Goal: Information Seeking & Learning: Compare options

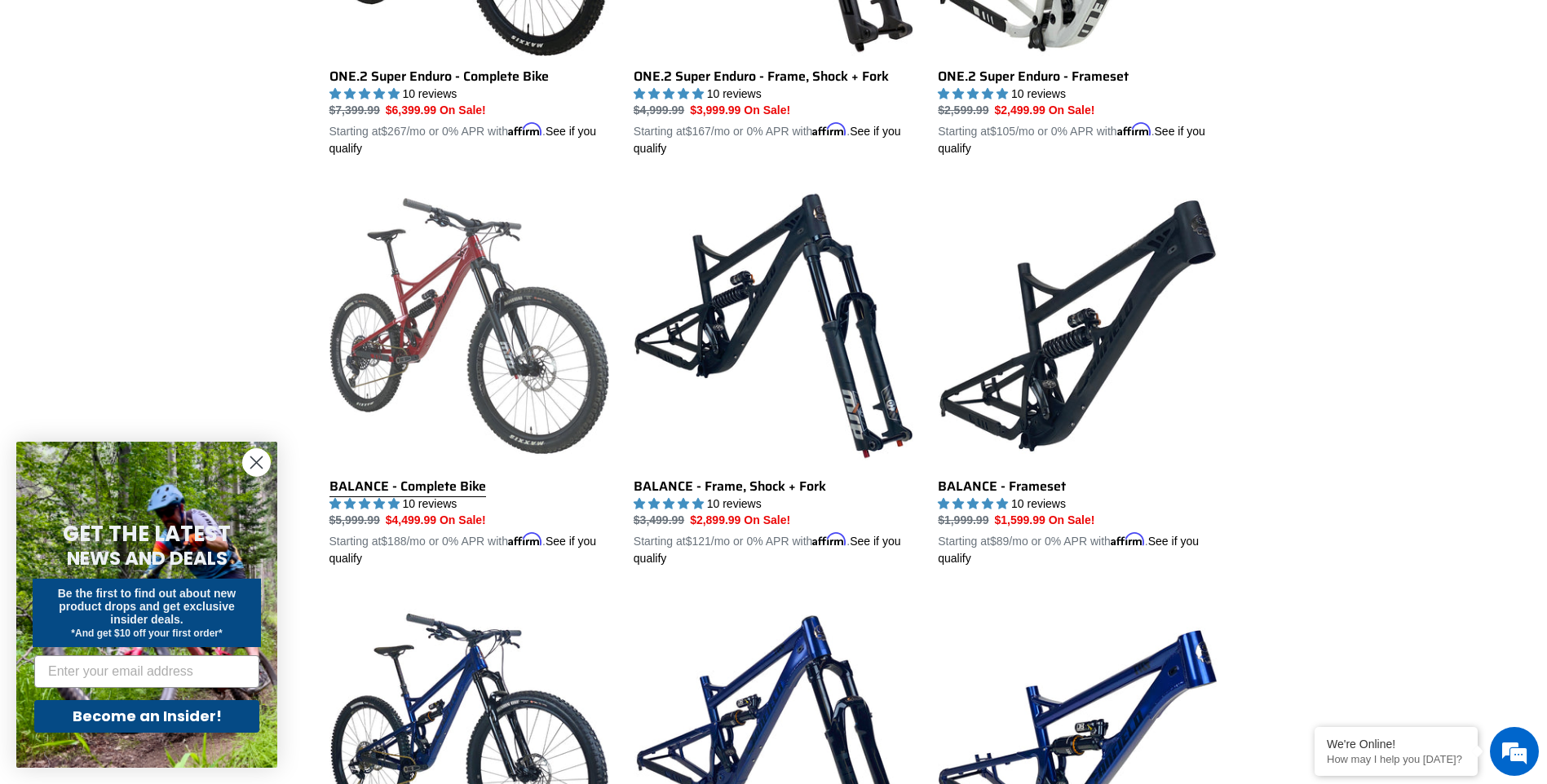
scroll to position [1549, 0]
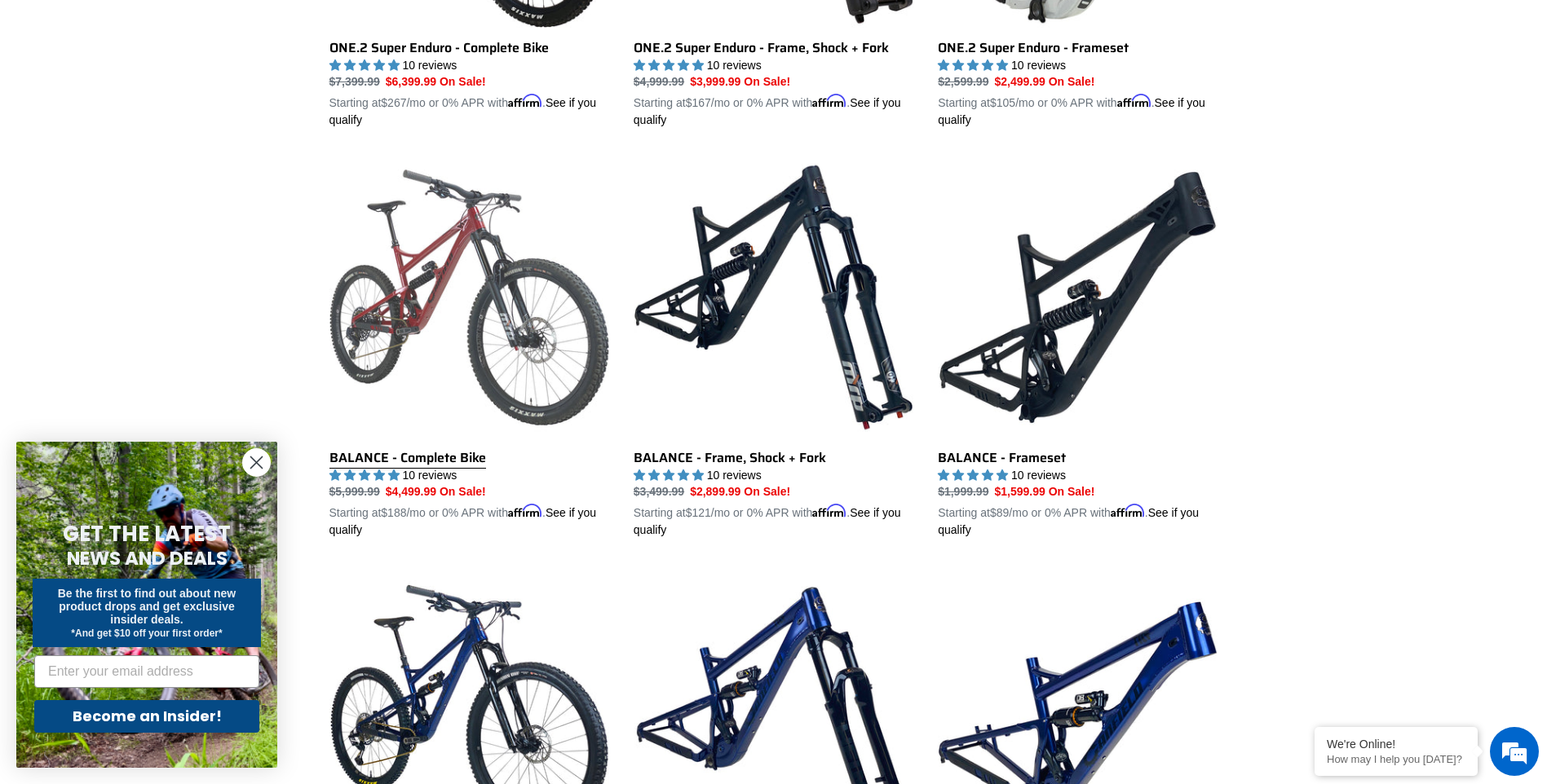
click at [426, 490] on link "BALANCE - Complete Bike" at bounding box center [469, 347] width 280 height 382
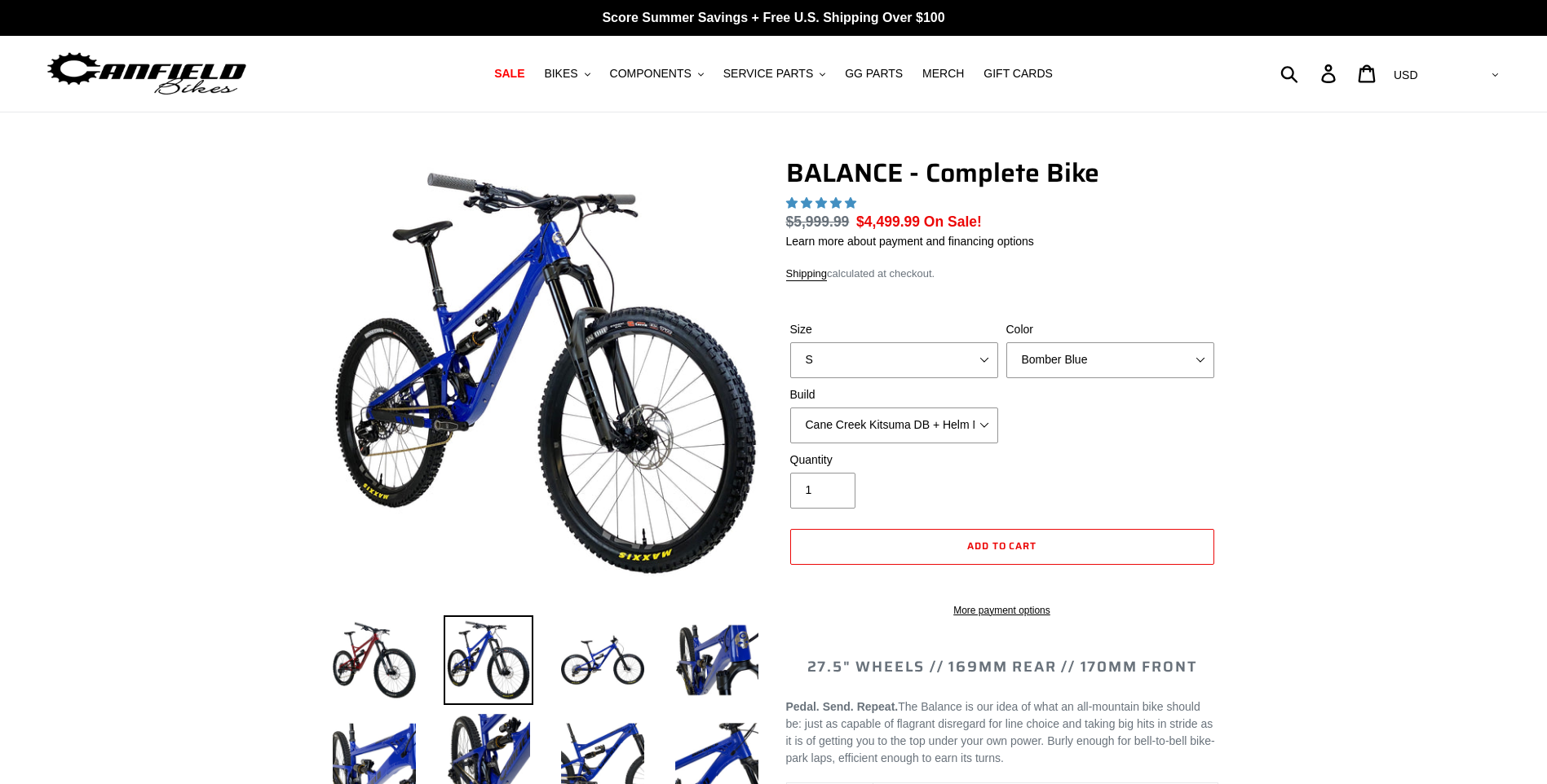
select select "highest-rating"
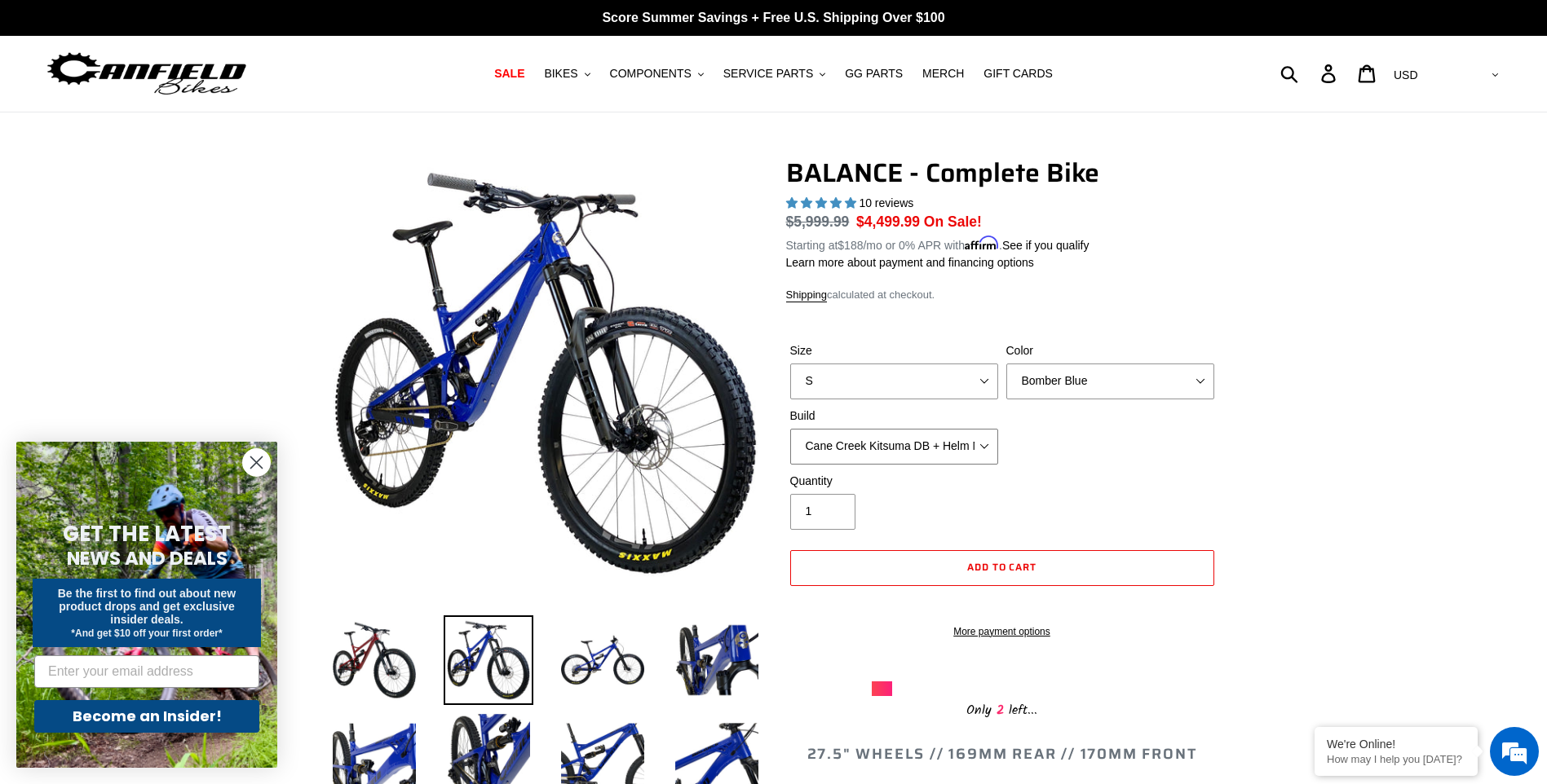
click at [961, 451] on select "Cane Creek Kitsuma DB + Helm MKII + SRAM GX Cane Creek Kitsuma DB + Helm MKII +…" at bounding box center [894, 447] width 208 height 36
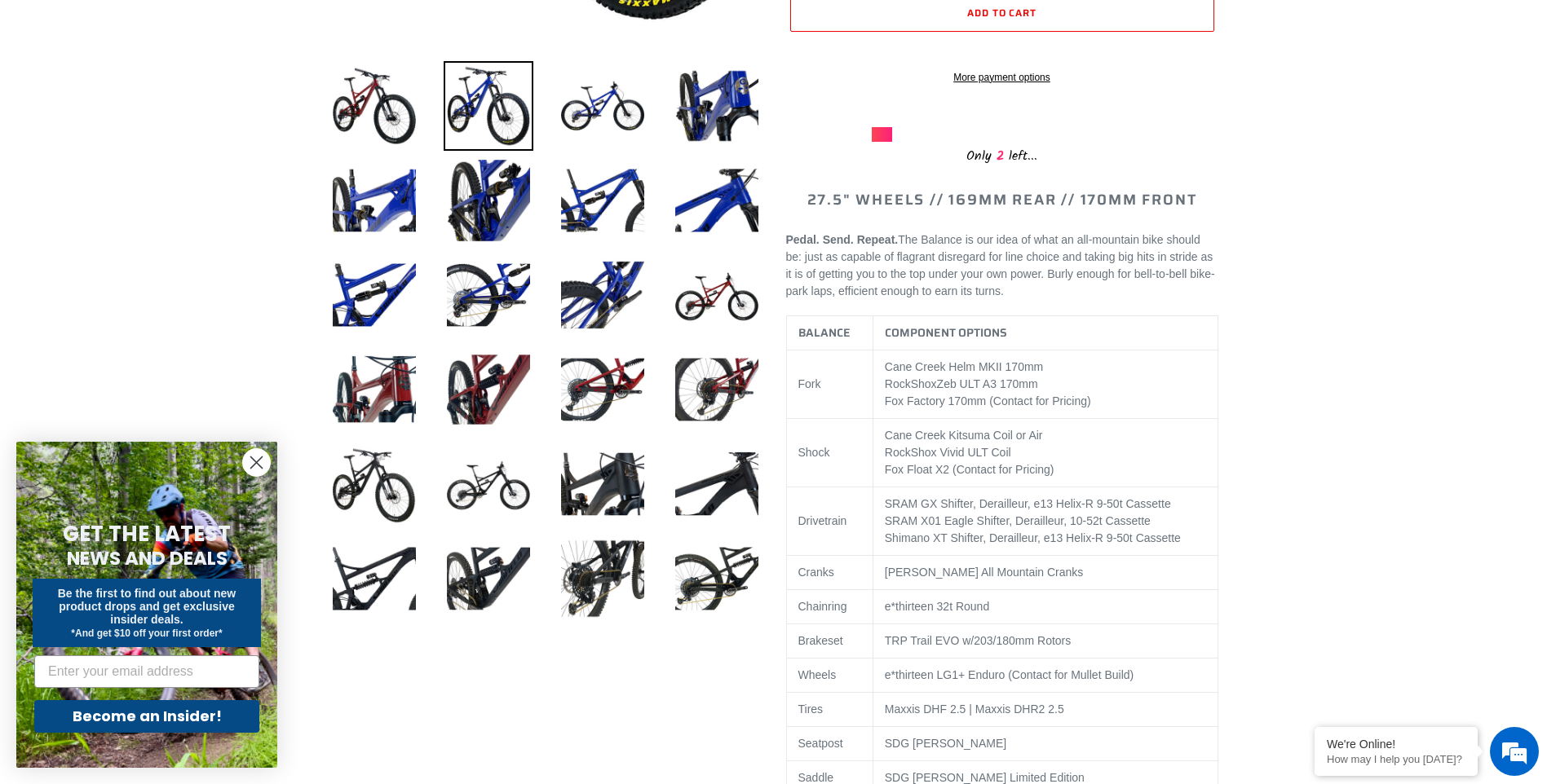
scroll to position [652, 0]
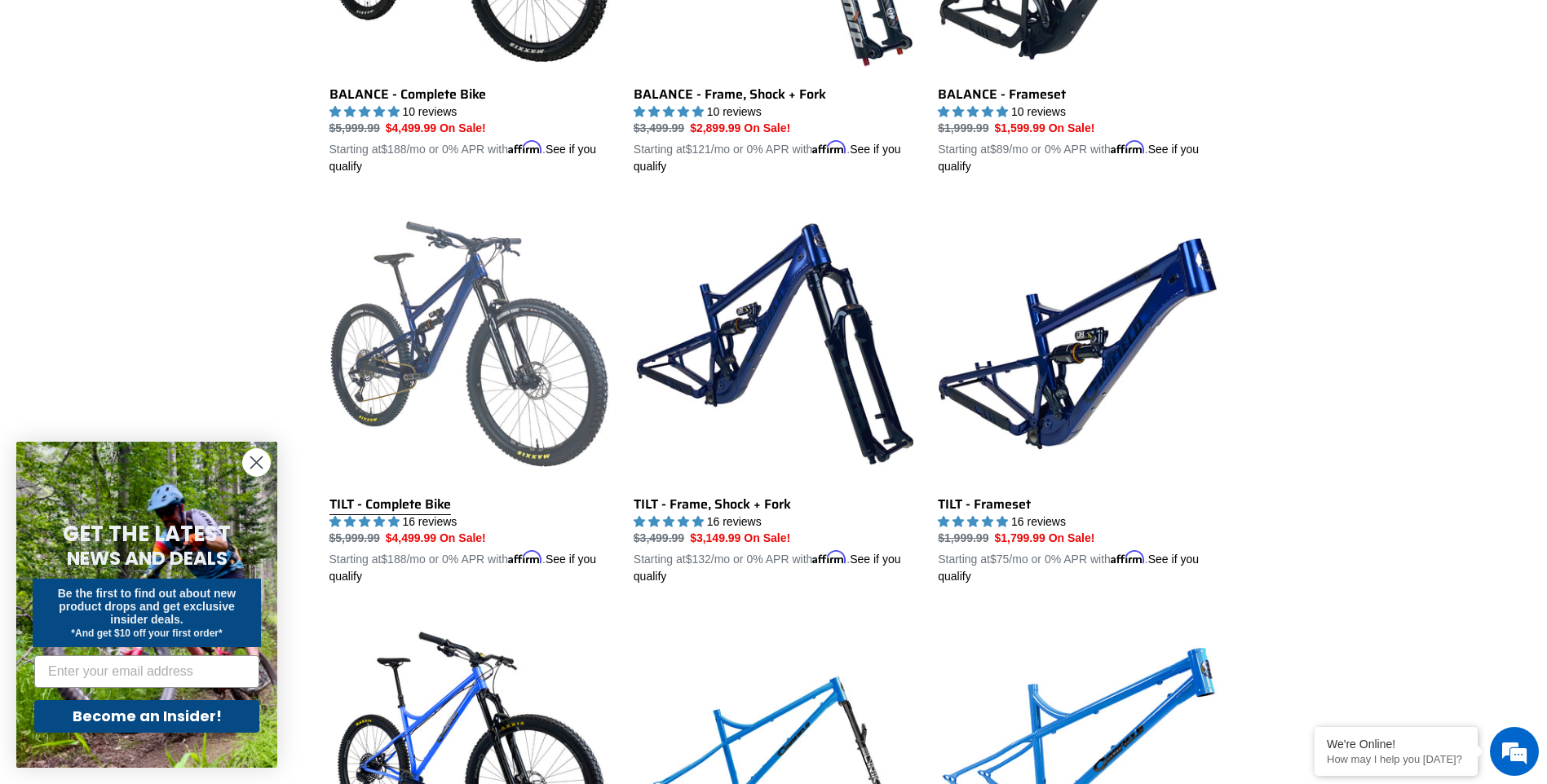
click at [490, 395] on link "TILT - Complete Bike" at bounding box center [469, 394] width 280 height 382
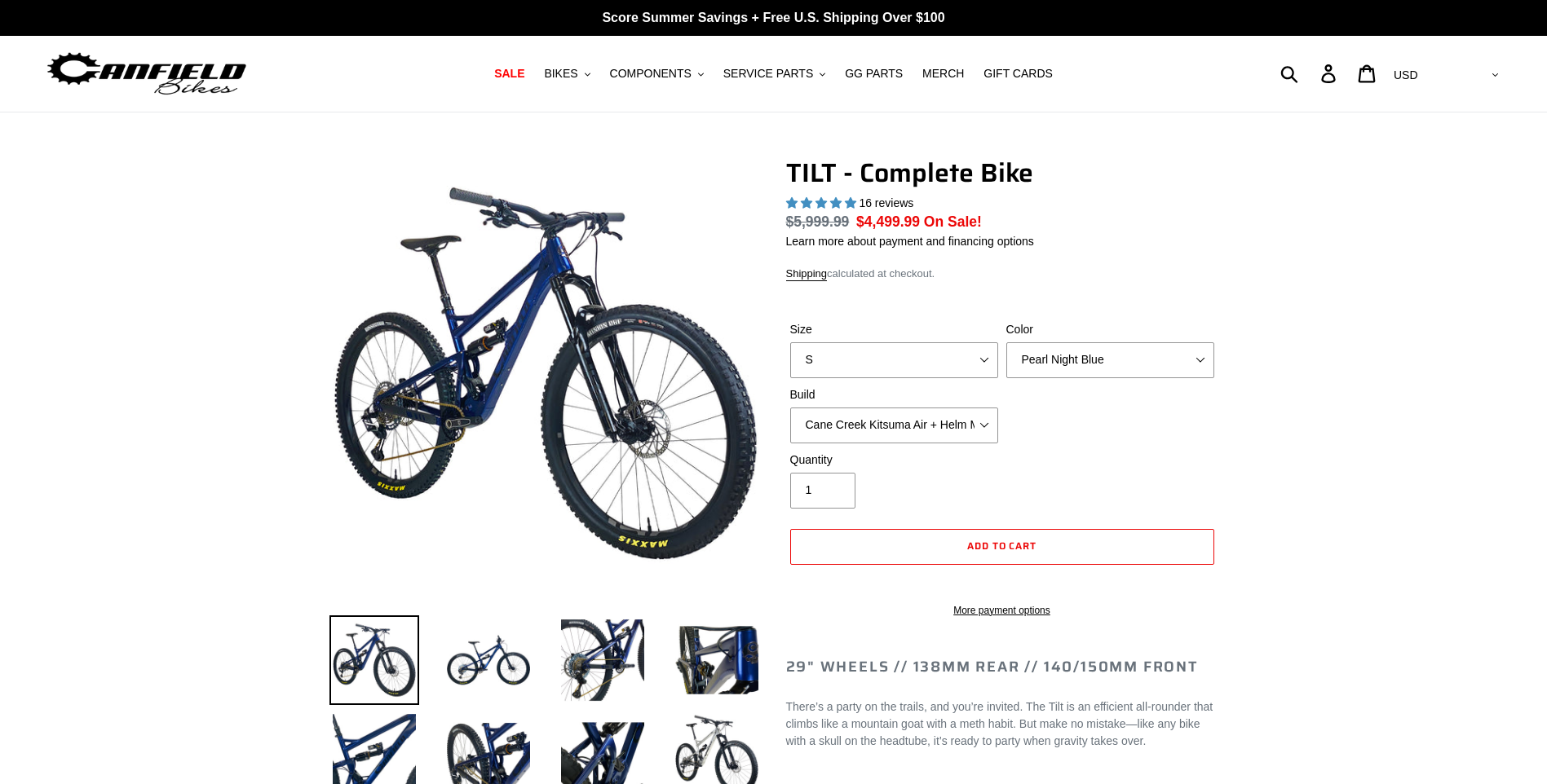
select select "highest-rating"
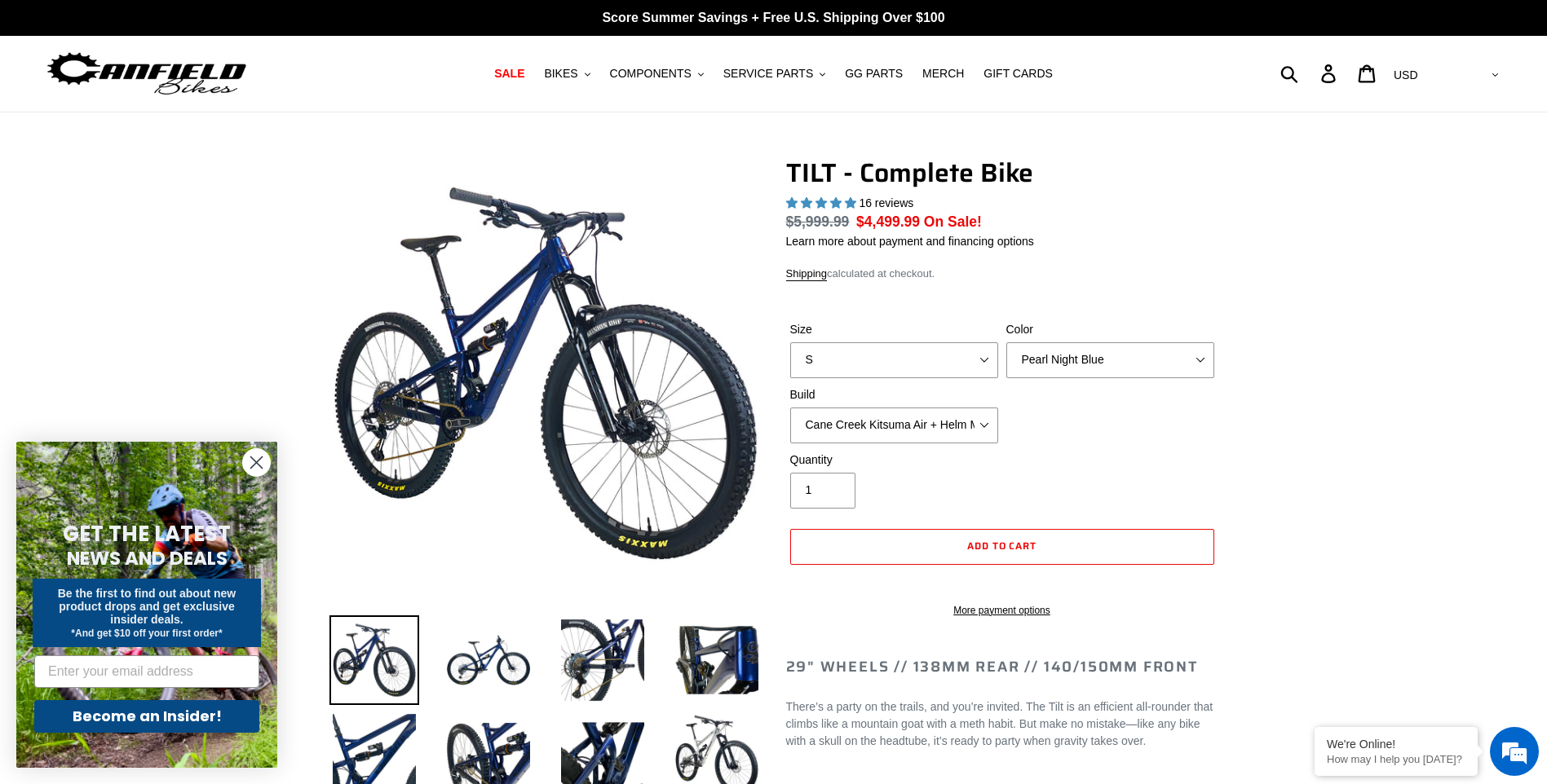
scroll to position [82, 0]
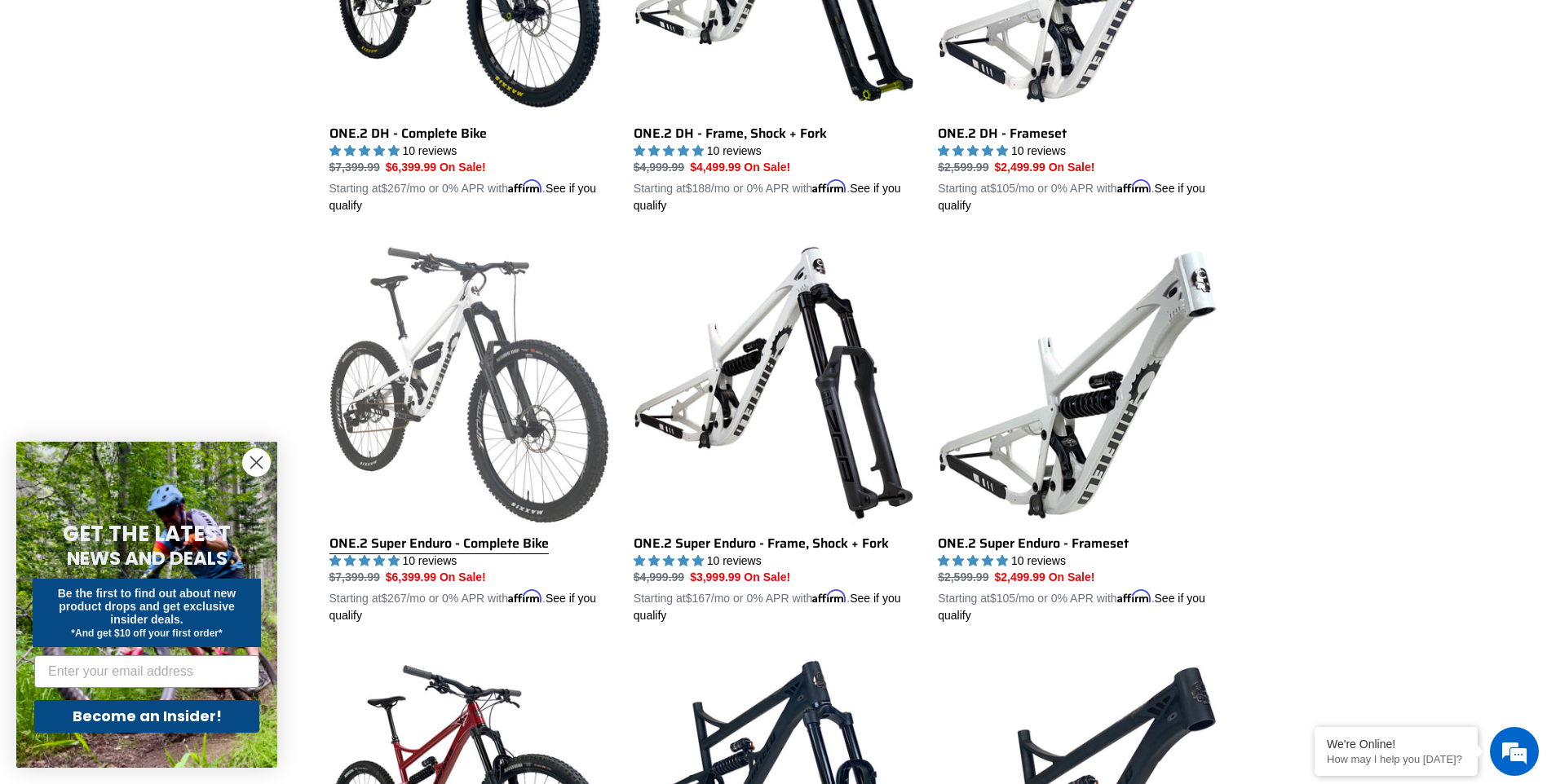
click at [518, 500] on link "ONE.2 Super Enduro - Complete Bike" at bounding box center [469, 434] width 280 height 382
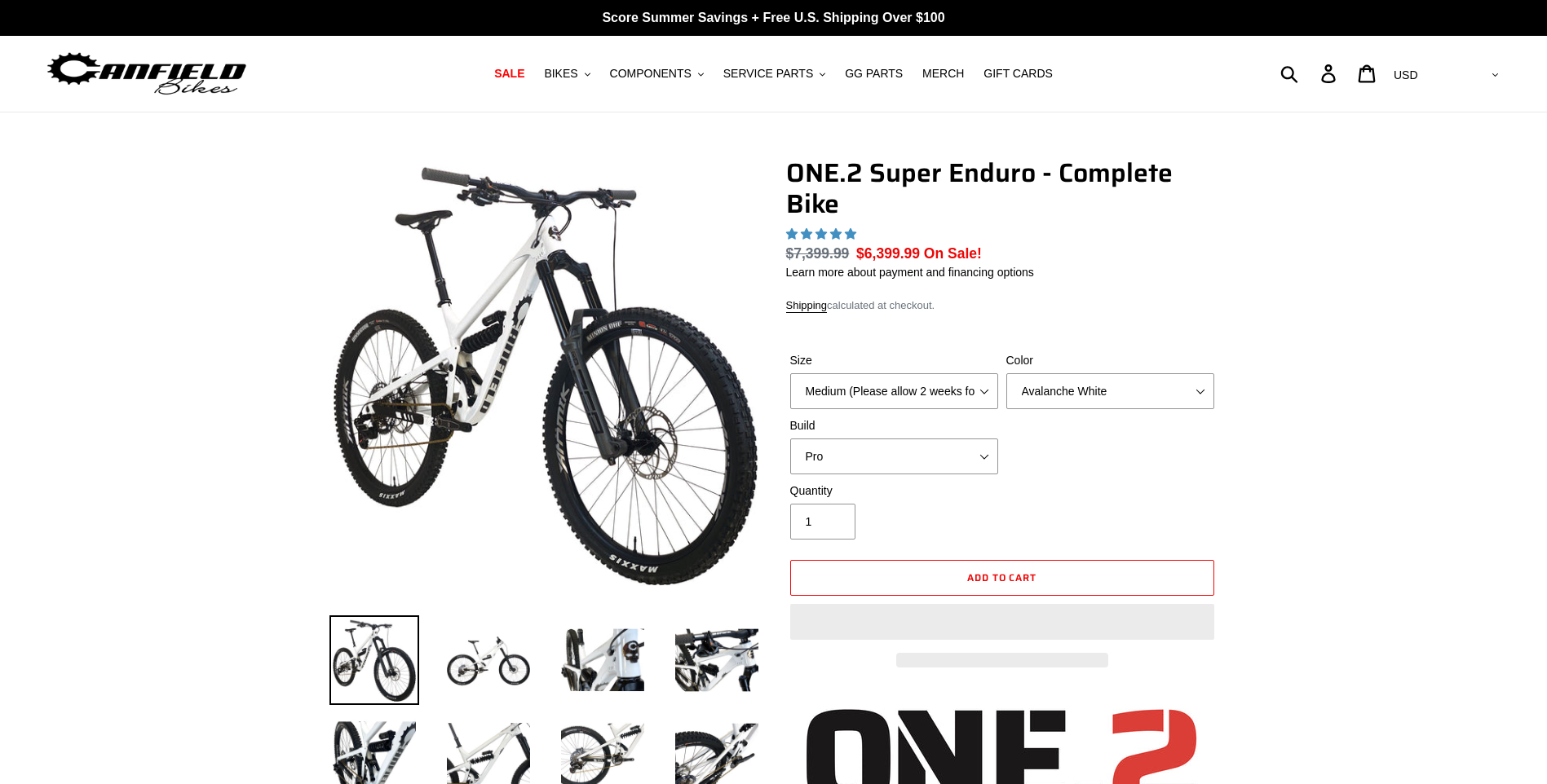
select select "highest-rating"
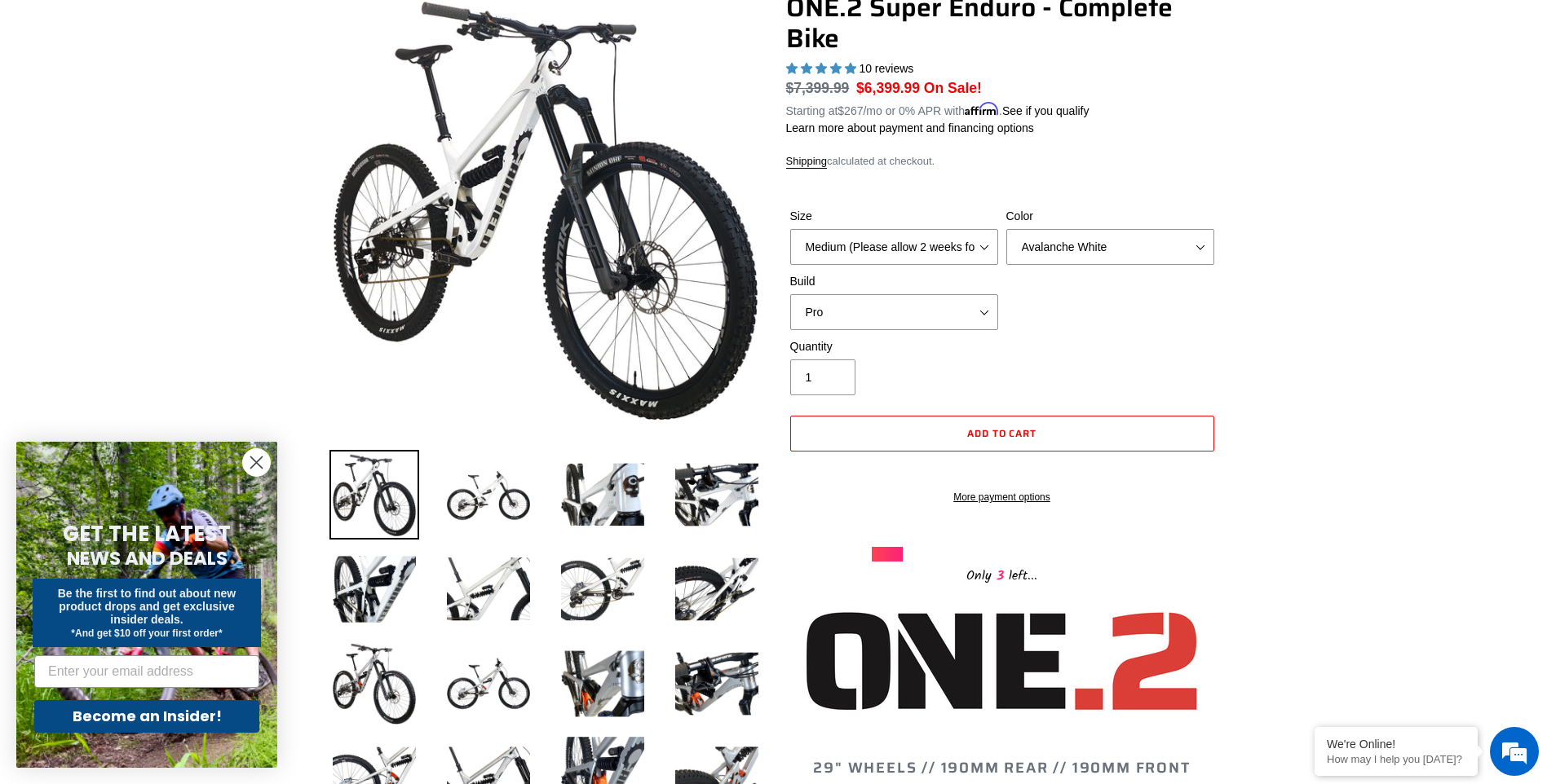
scroll to position [244, 0]
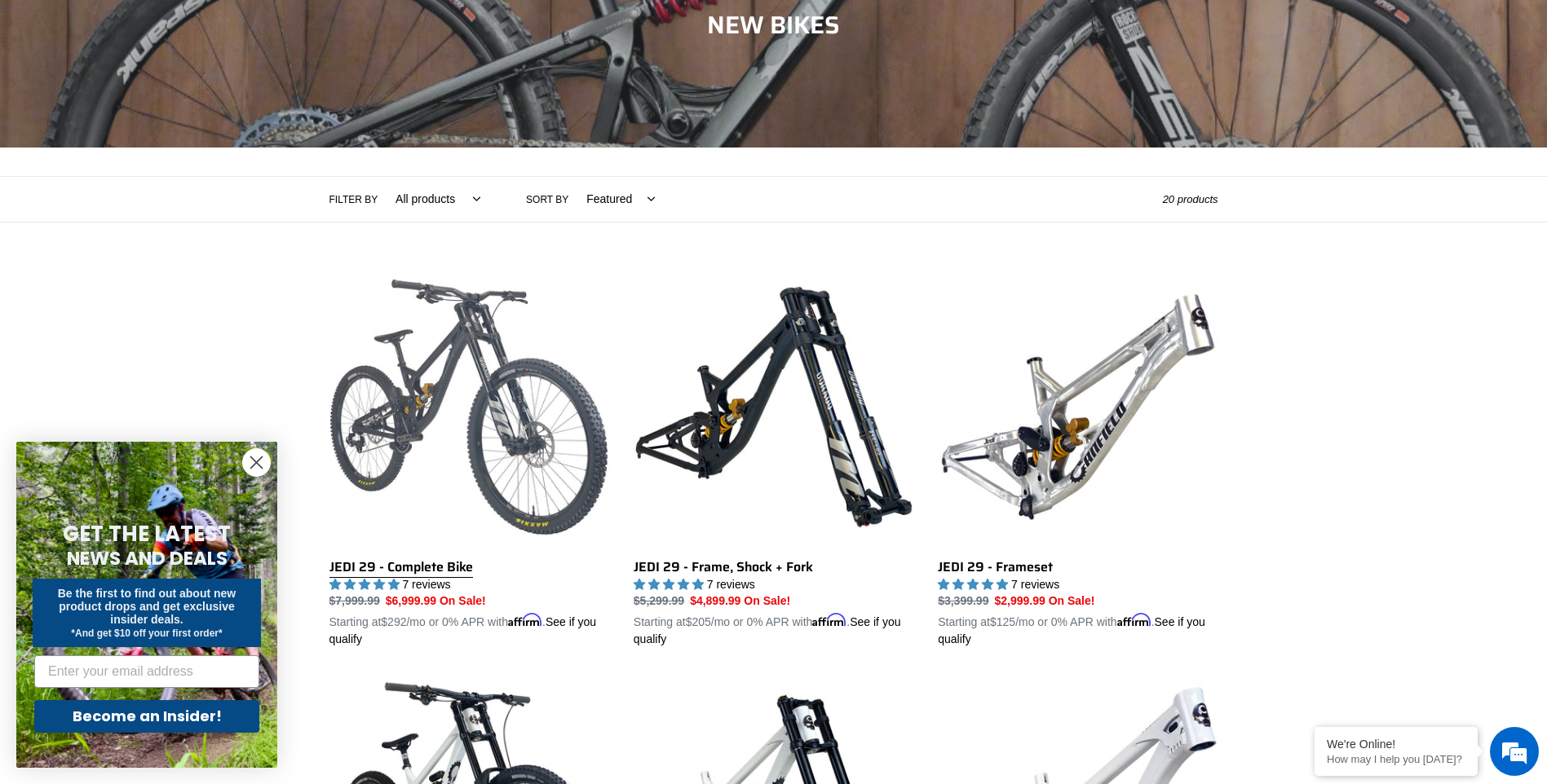
scroll to position [282, 0]
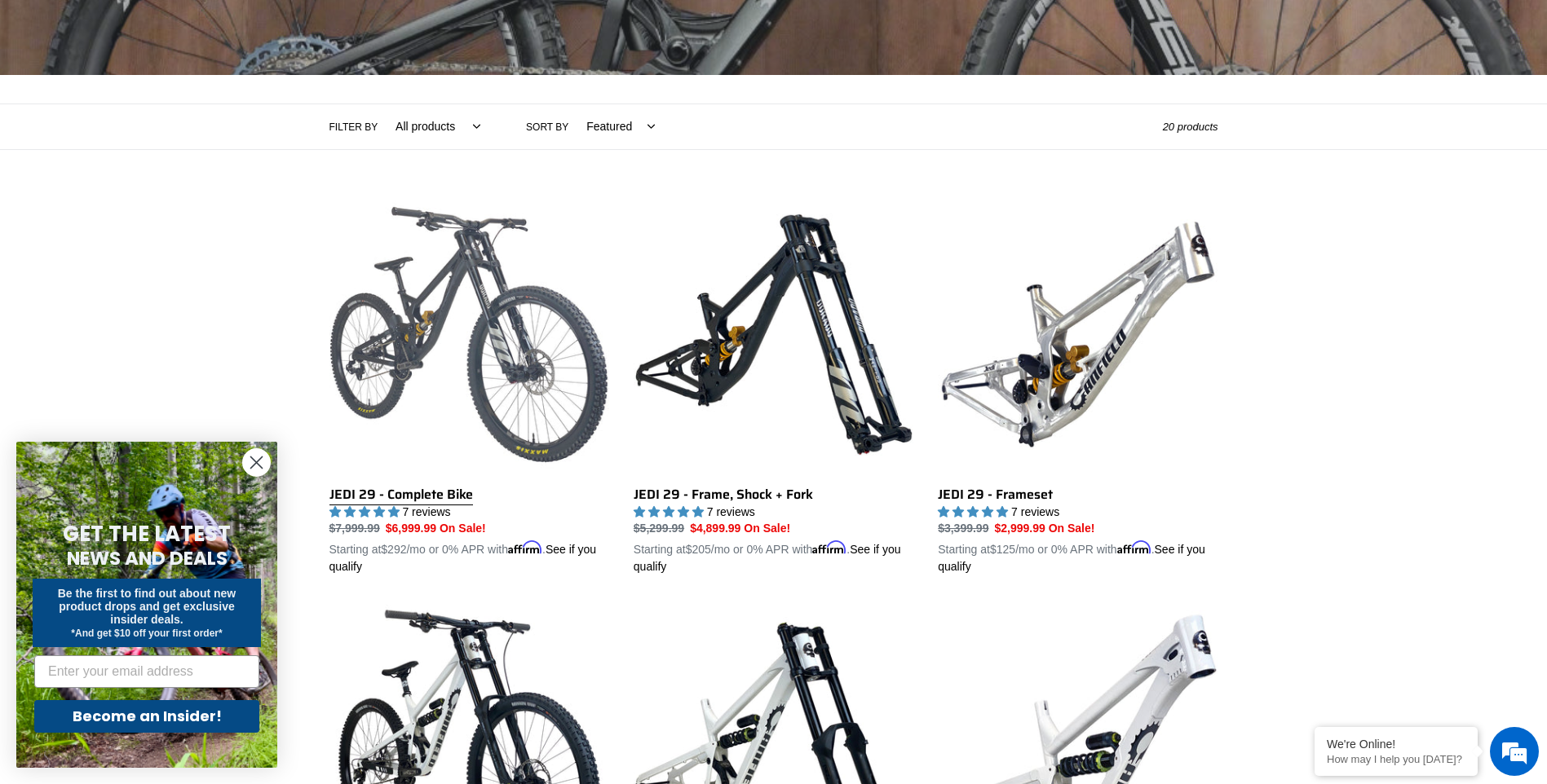
click at [452, 392] on link "JEDI 29 - Complete Bike" at bounding box center [469, 385] width 280 height 382
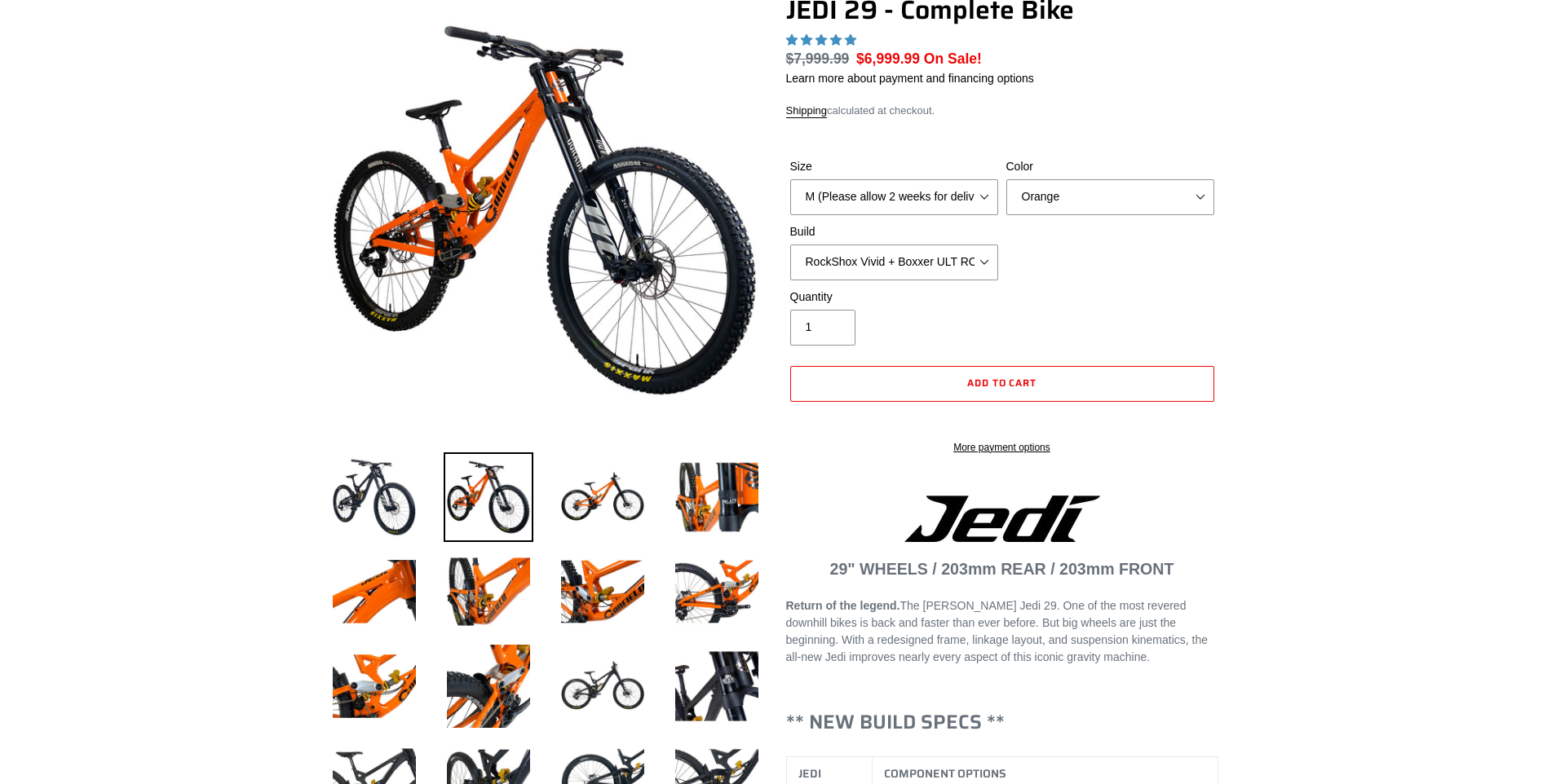
select select "highest-rating"
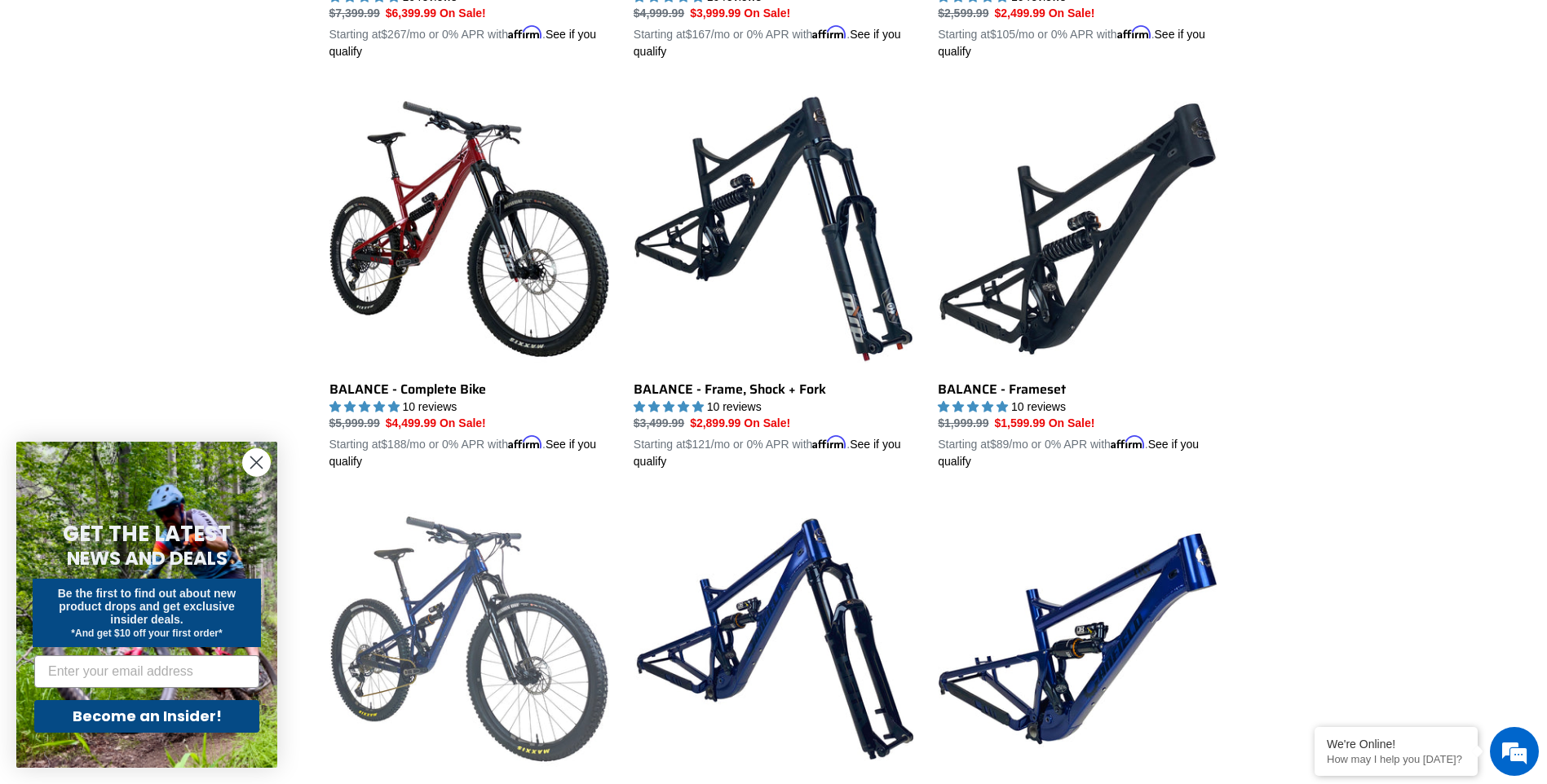
scroll to position [1588, 0]
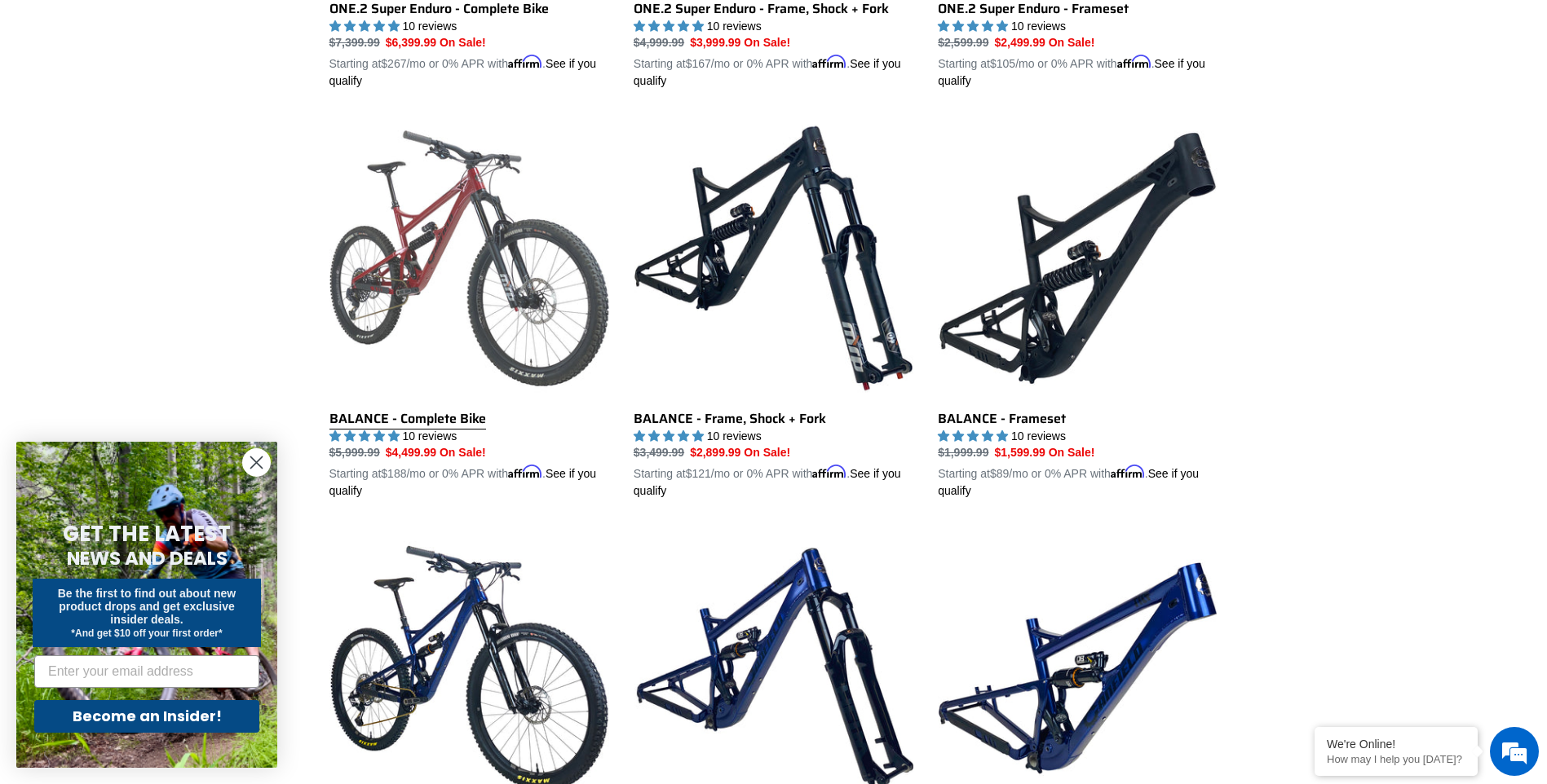
click at [458, 356] on link "BALANCE - Complete Bike" at bounding box center [469, 308] width 280 height 382
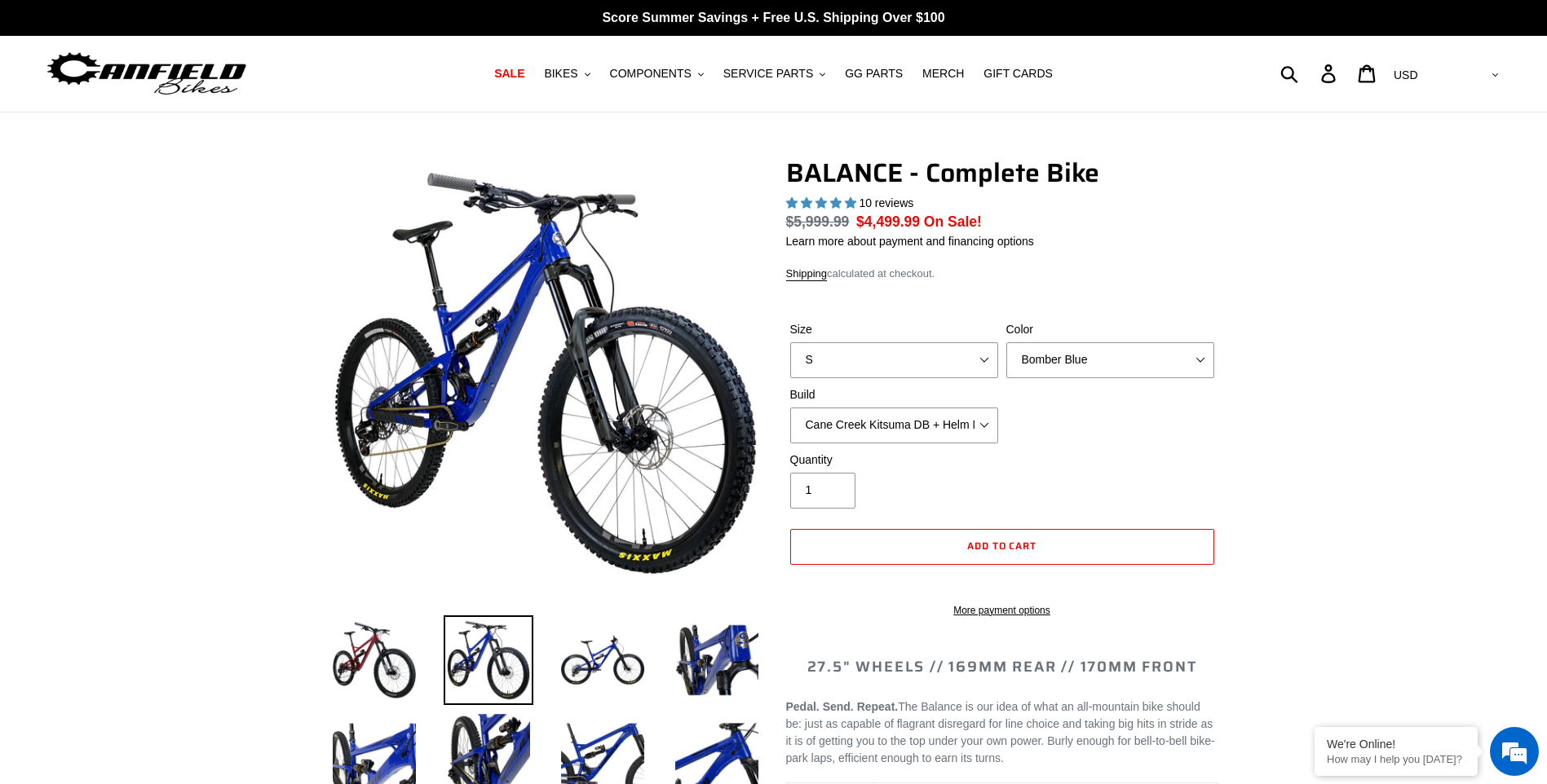
select select "highest-rating"
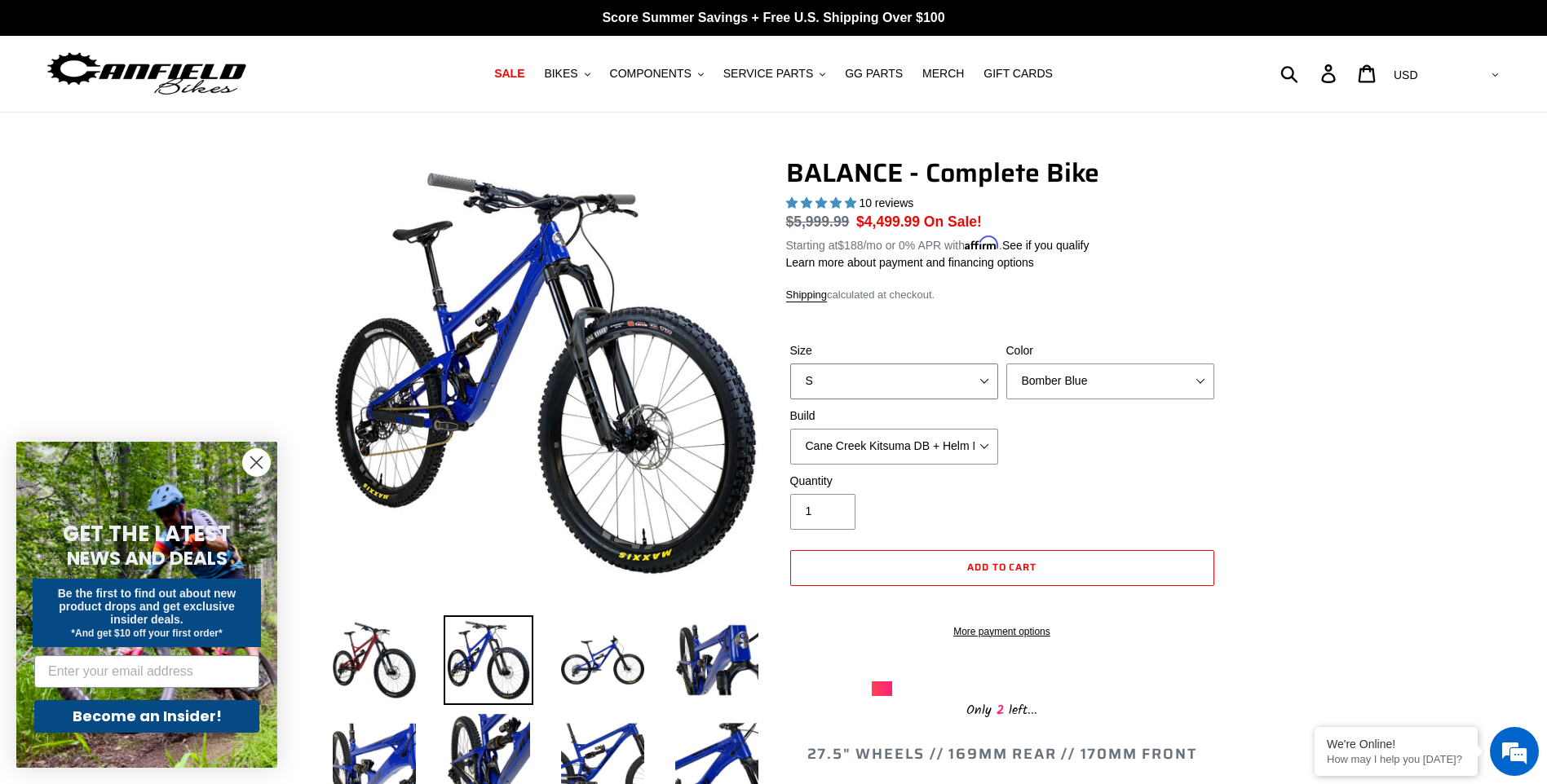
click at [978, 385] on select "S M L XL" at bounding box center [894, 381] width 208 height 36
select select "M"
click at [790, 363] on select "S M L XL" at bounding box center [894, 381] width 208 height 36
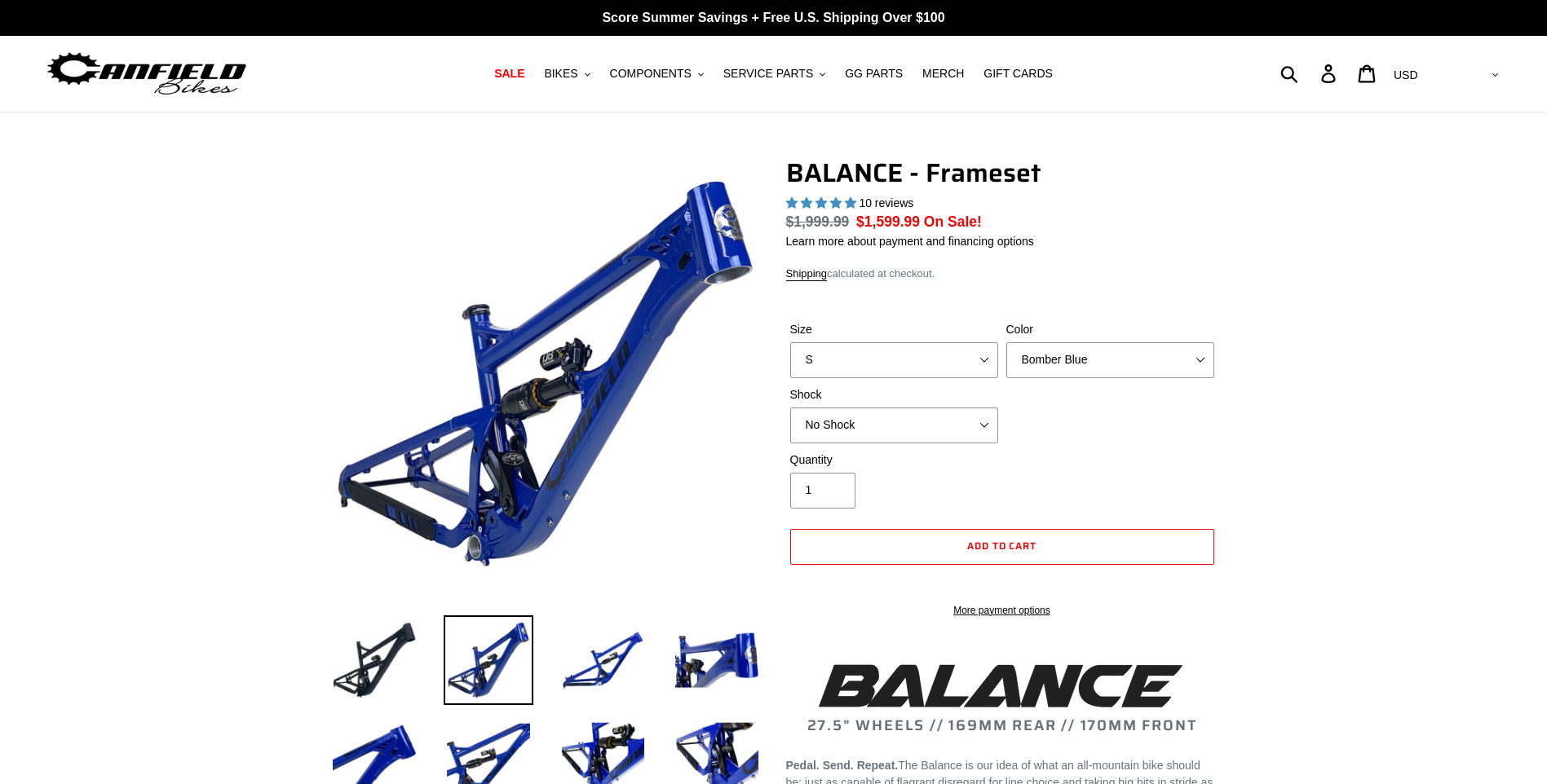
select select "highest-rating"
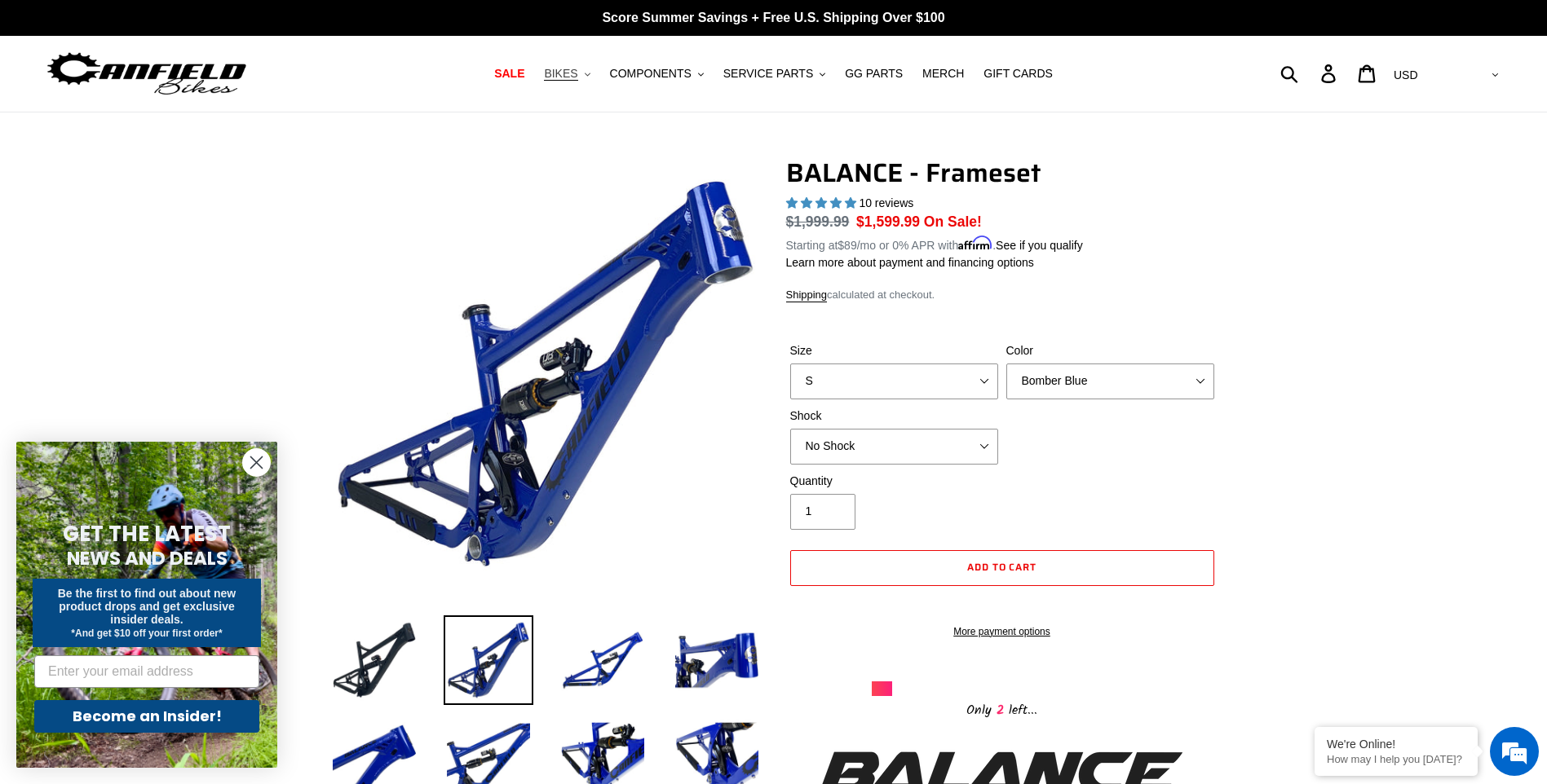
click at [577, 75] on span "BIKES" at bounding box center [560, 73] width 33 height 14
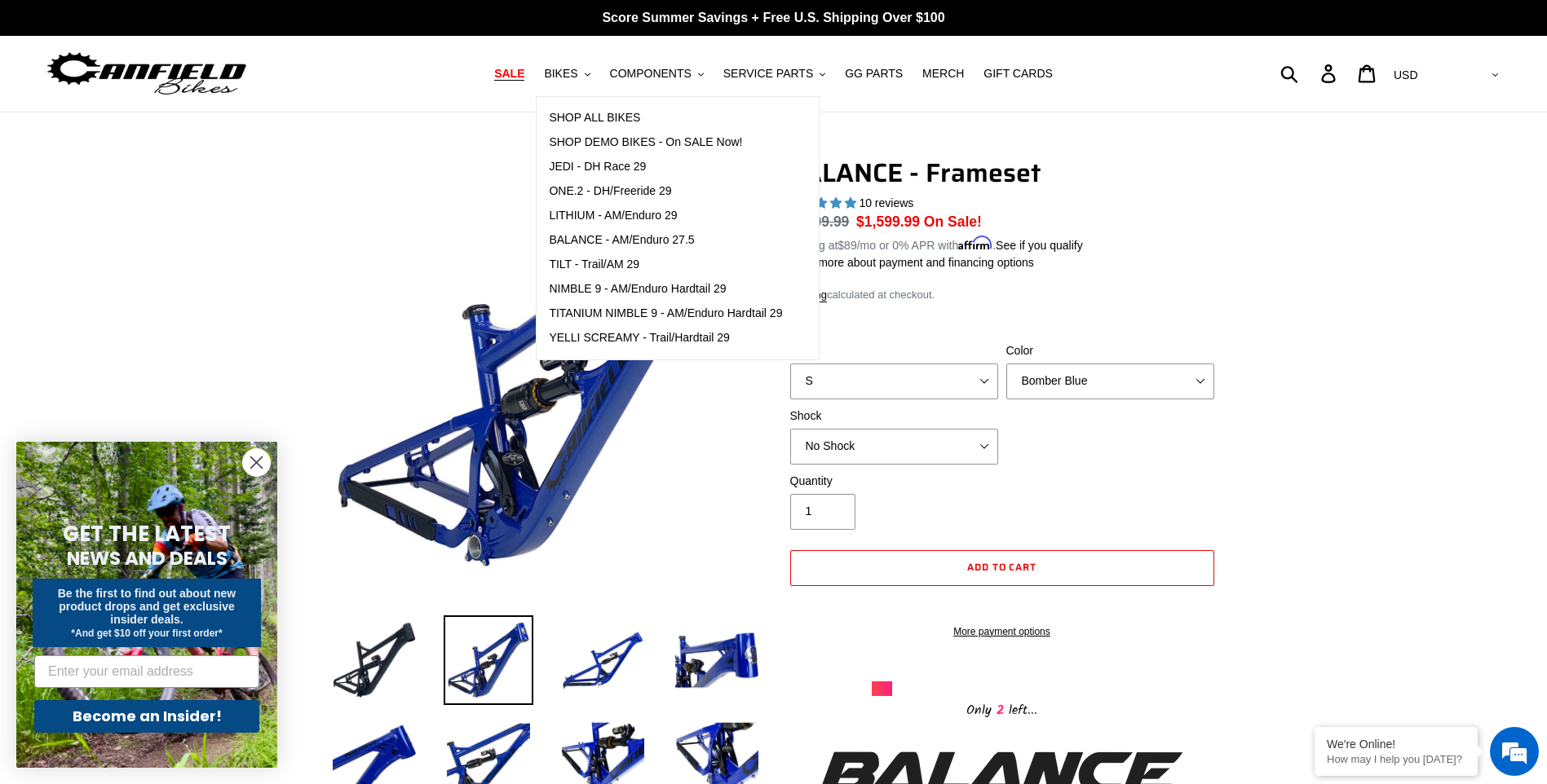
click at [524, 74] on span "SALE" at bounding box center [509, 73] width 30 height 14
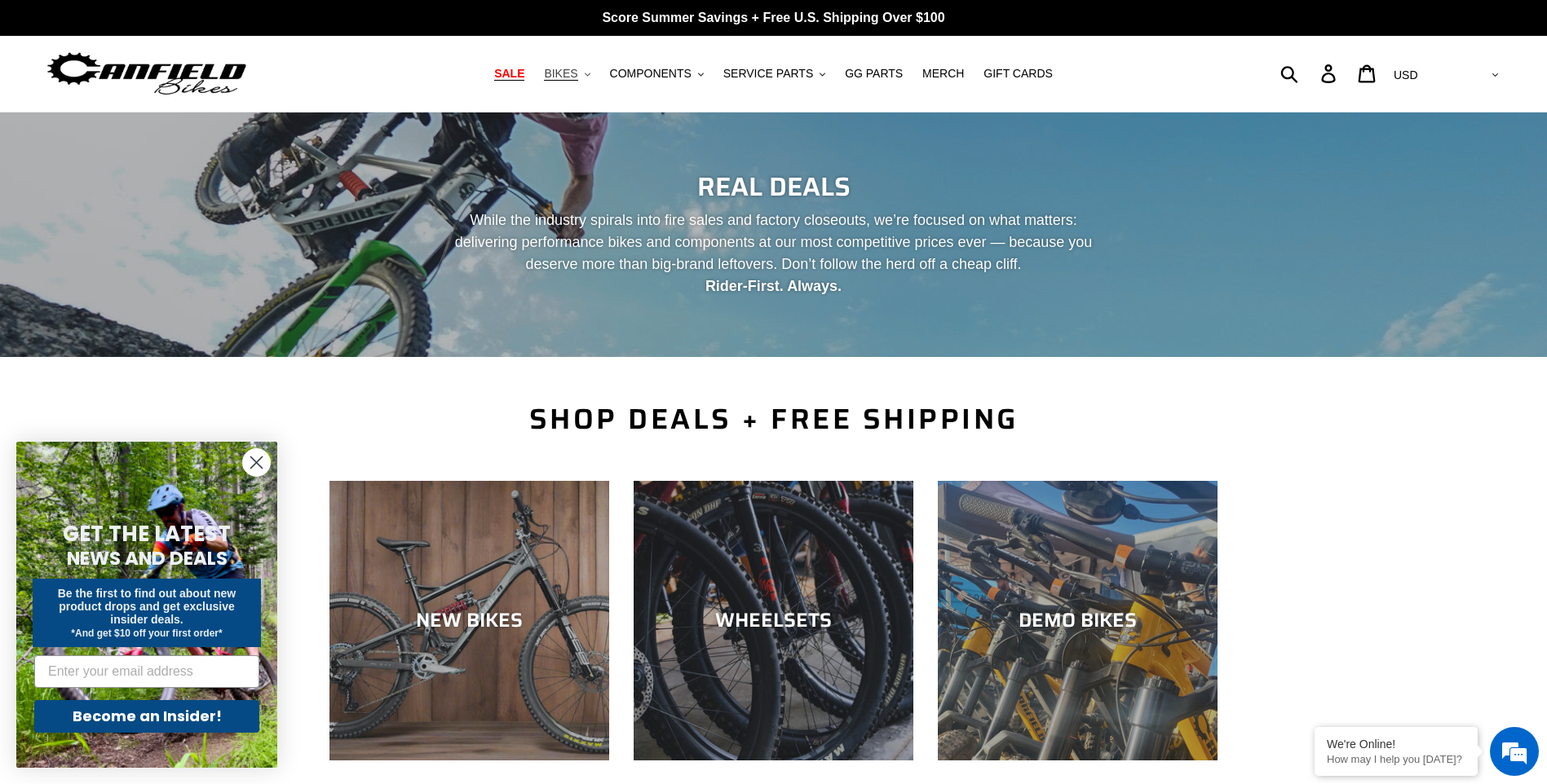
click at [595, 72] on button "BIKES .cls-1{fill:#231f20}" at bounding box center [567, 74] width 62 height 22
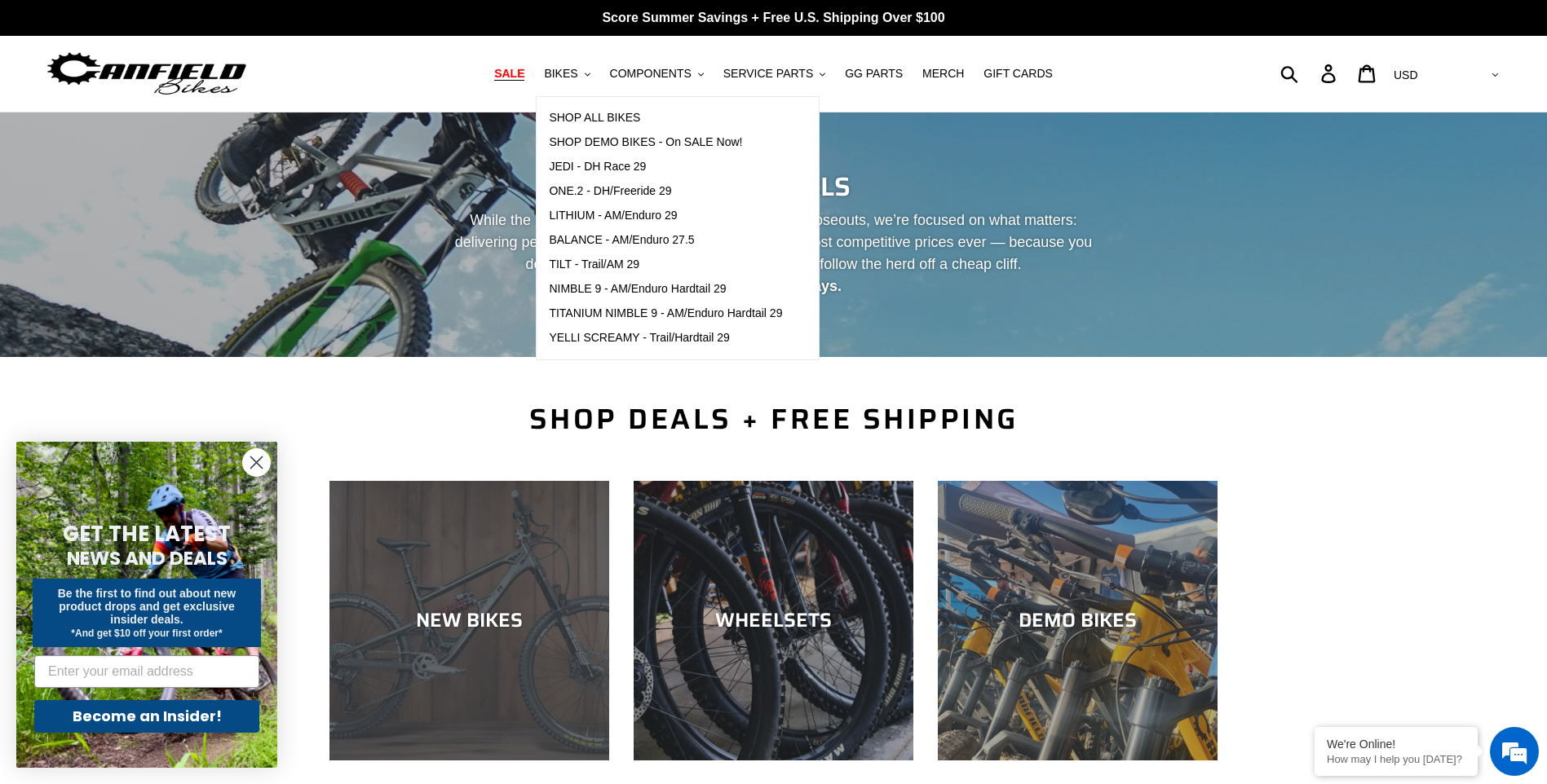
click at [470, 761] on div "NEW BIKES" at bounding box center [469, 761] width 280 height 0
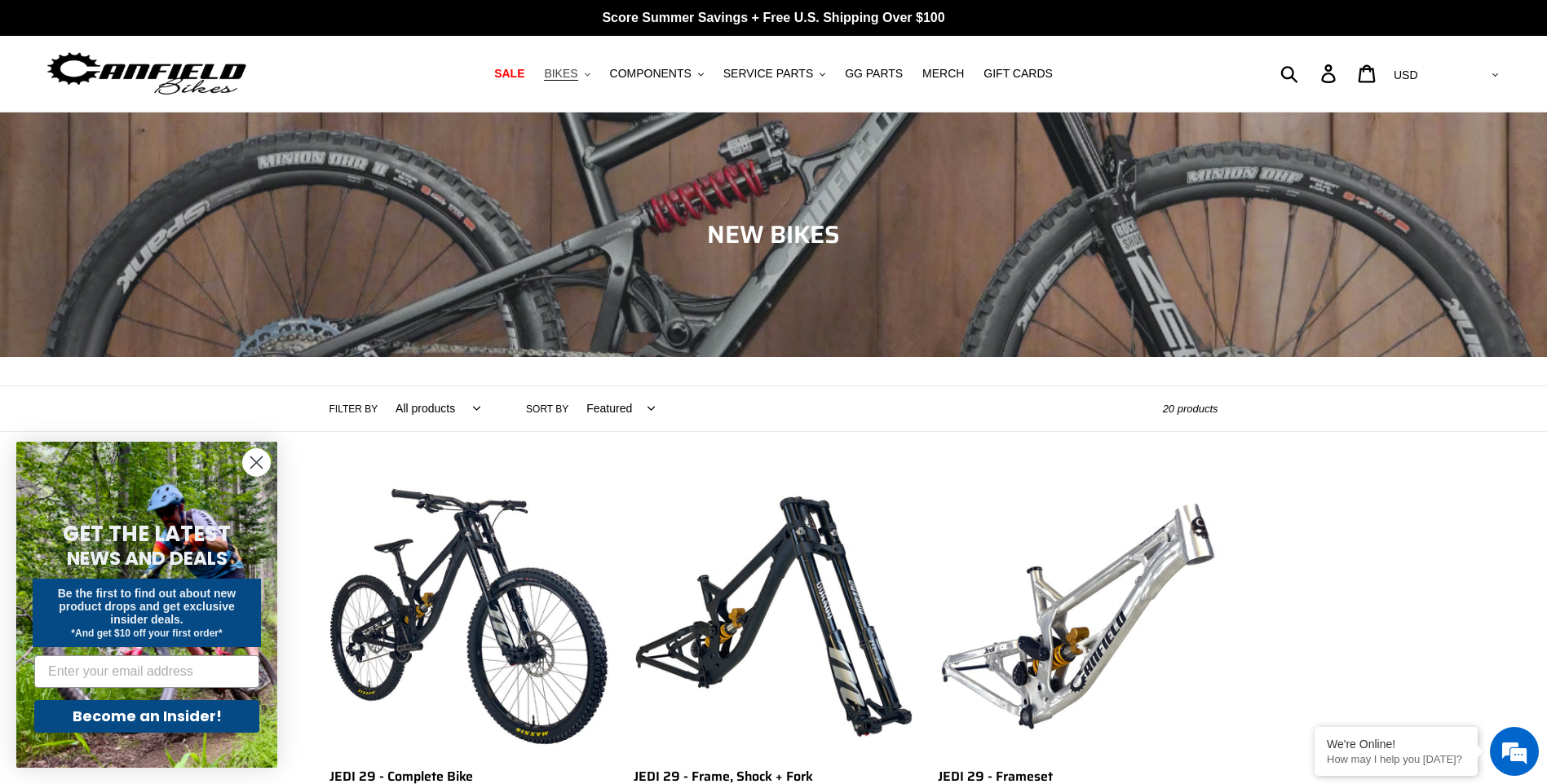
click at [577, 72] on span "BIKES" at bounding box center [560, 73] width 33 height 14
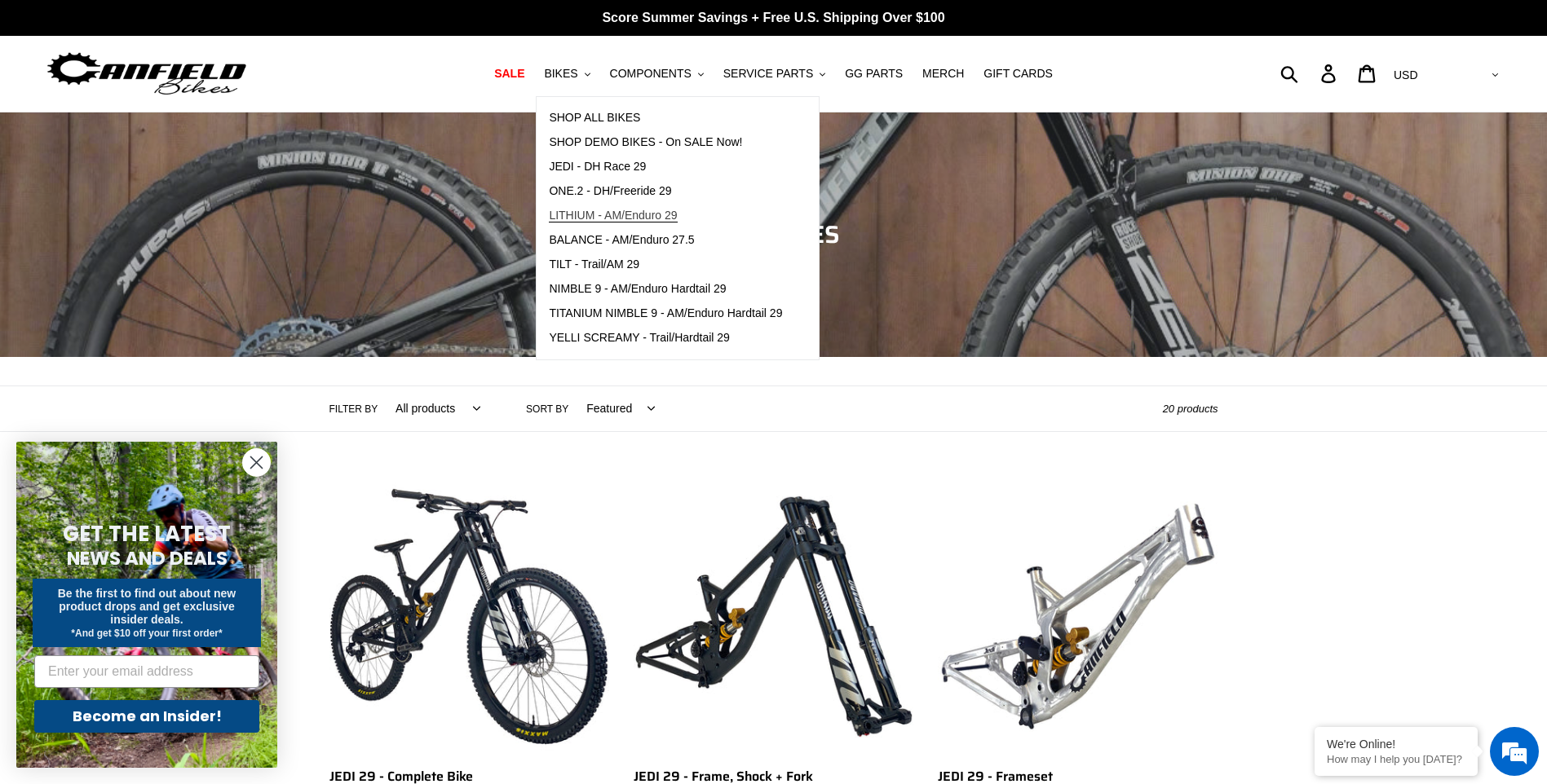
click at [630, 216] on span "LITHIUM - AM/Enduro 29" at bounding box center [613, 216] width 128 height 14
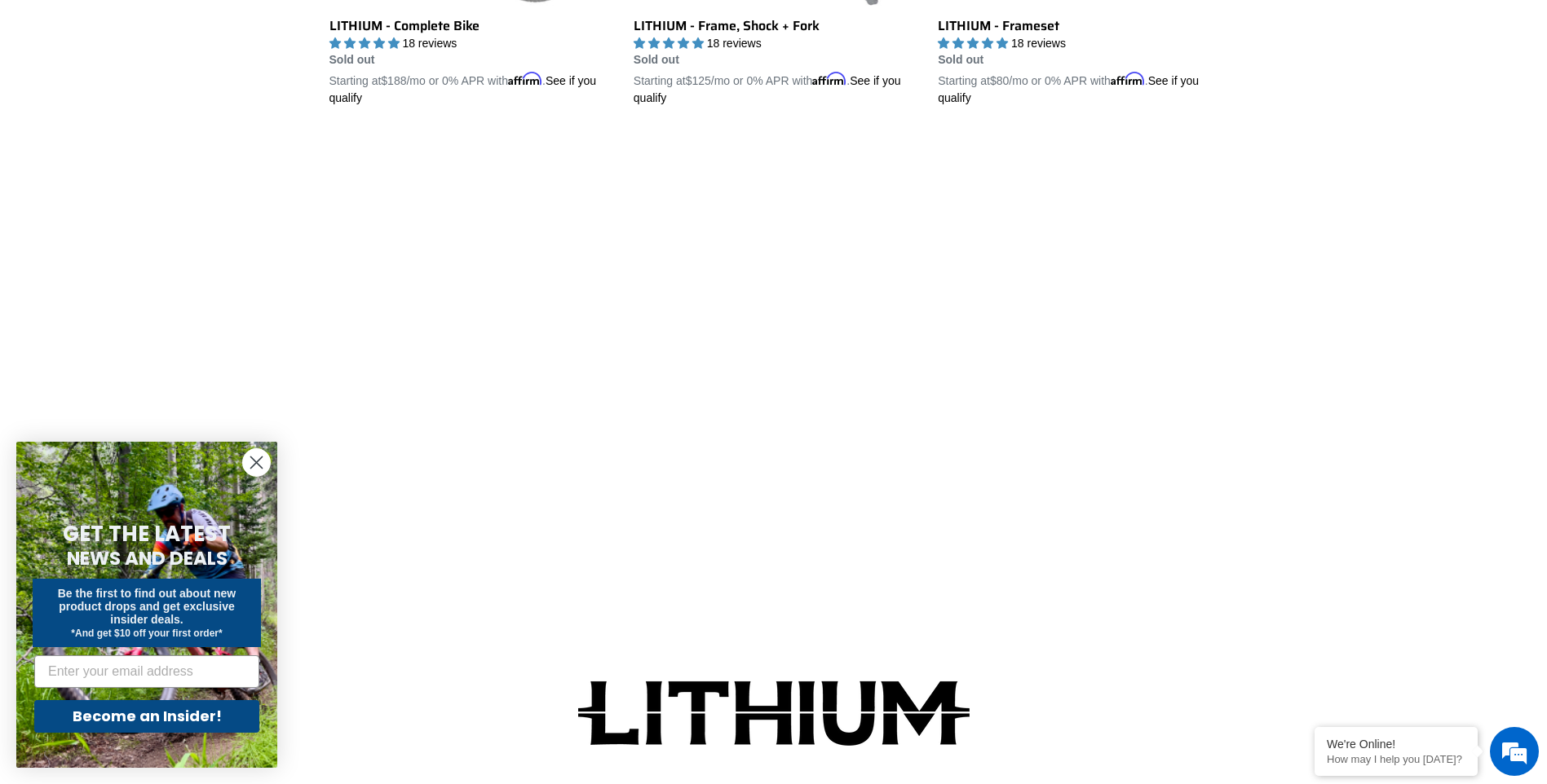
scroll to position [652, 0]
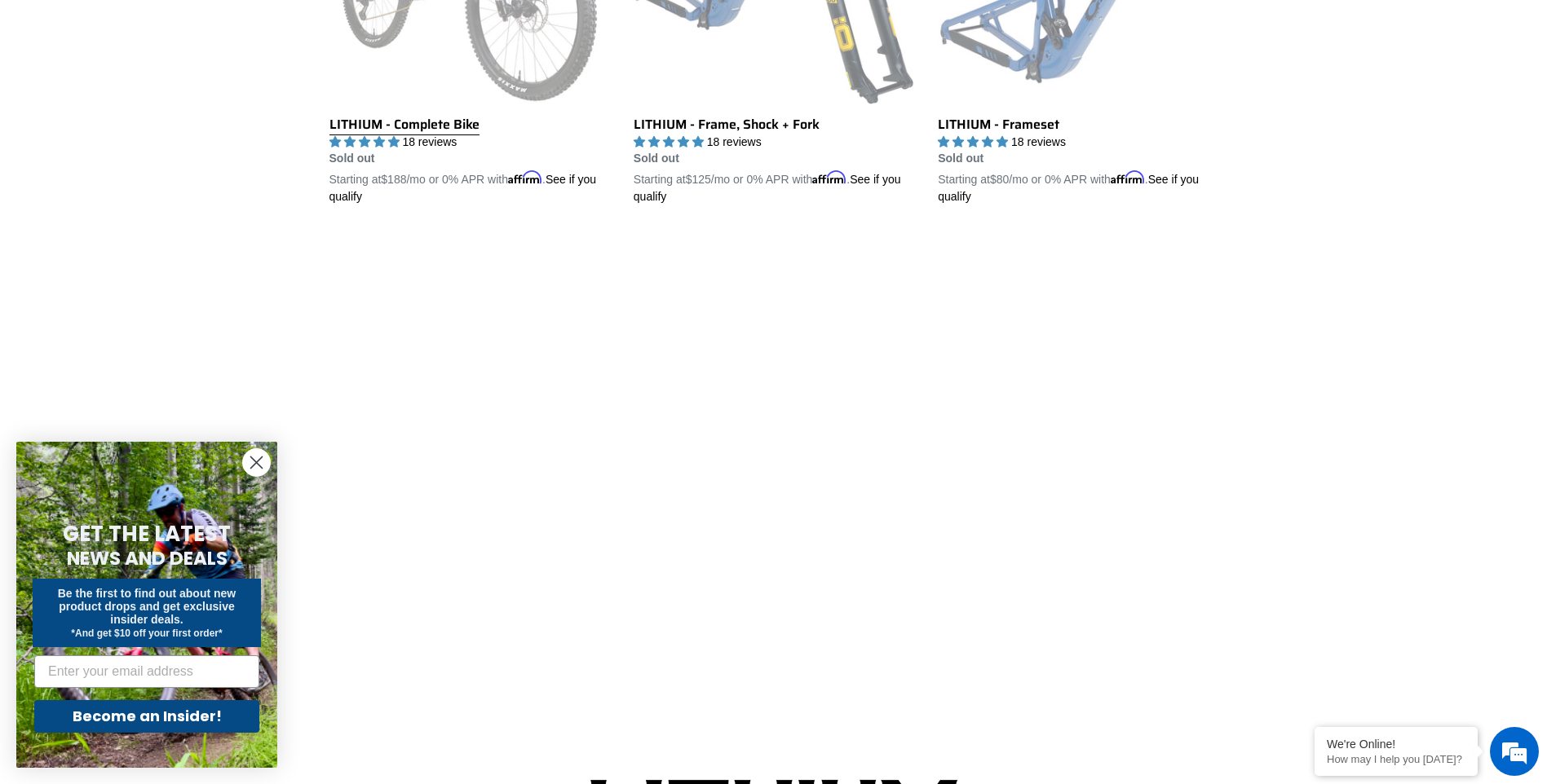
click at [444, 128] on link "LITHIUM - Complete Bike" at bounding box center [469, 15] width 280 height 382
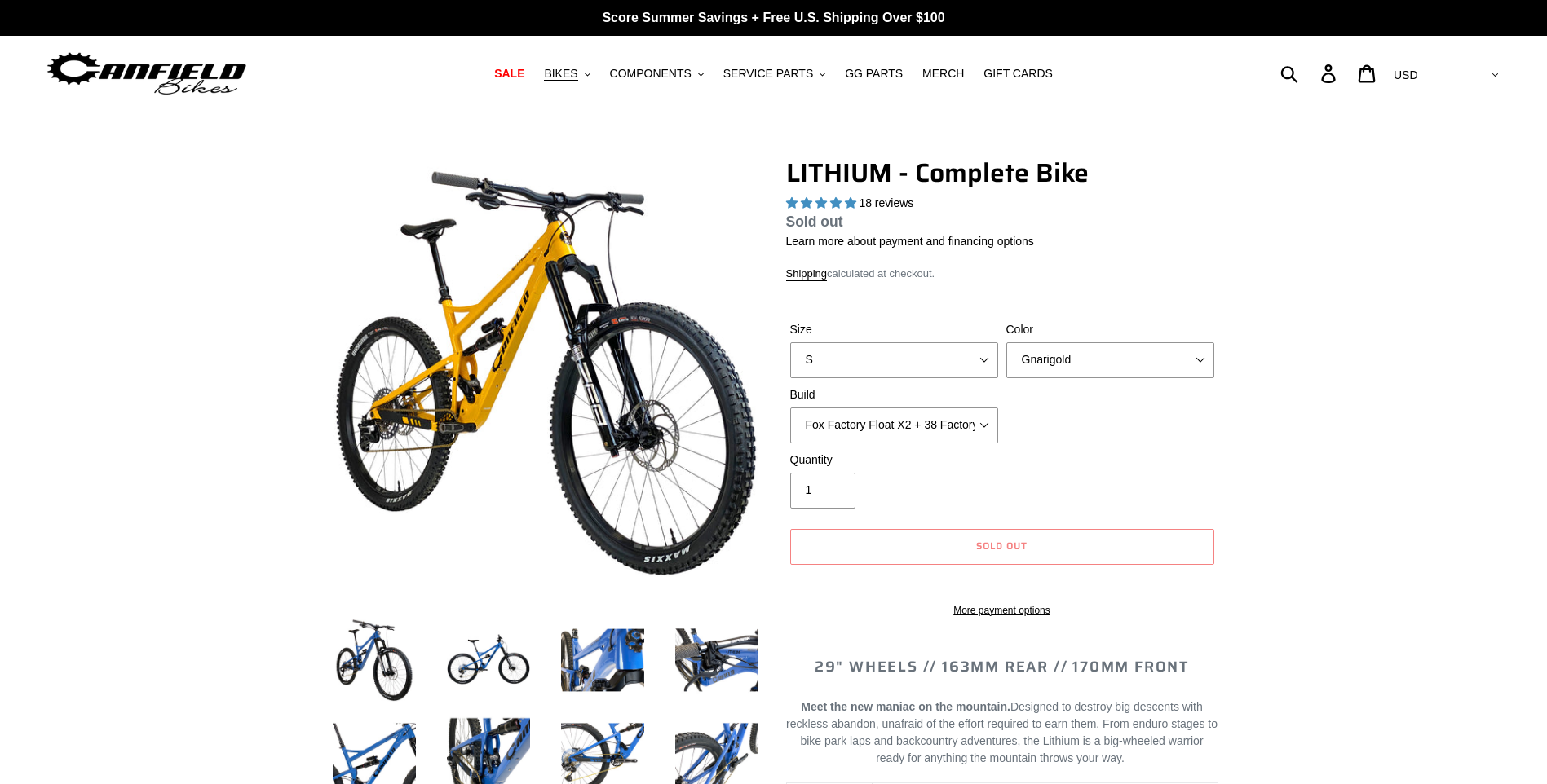
select select "highest-rating"
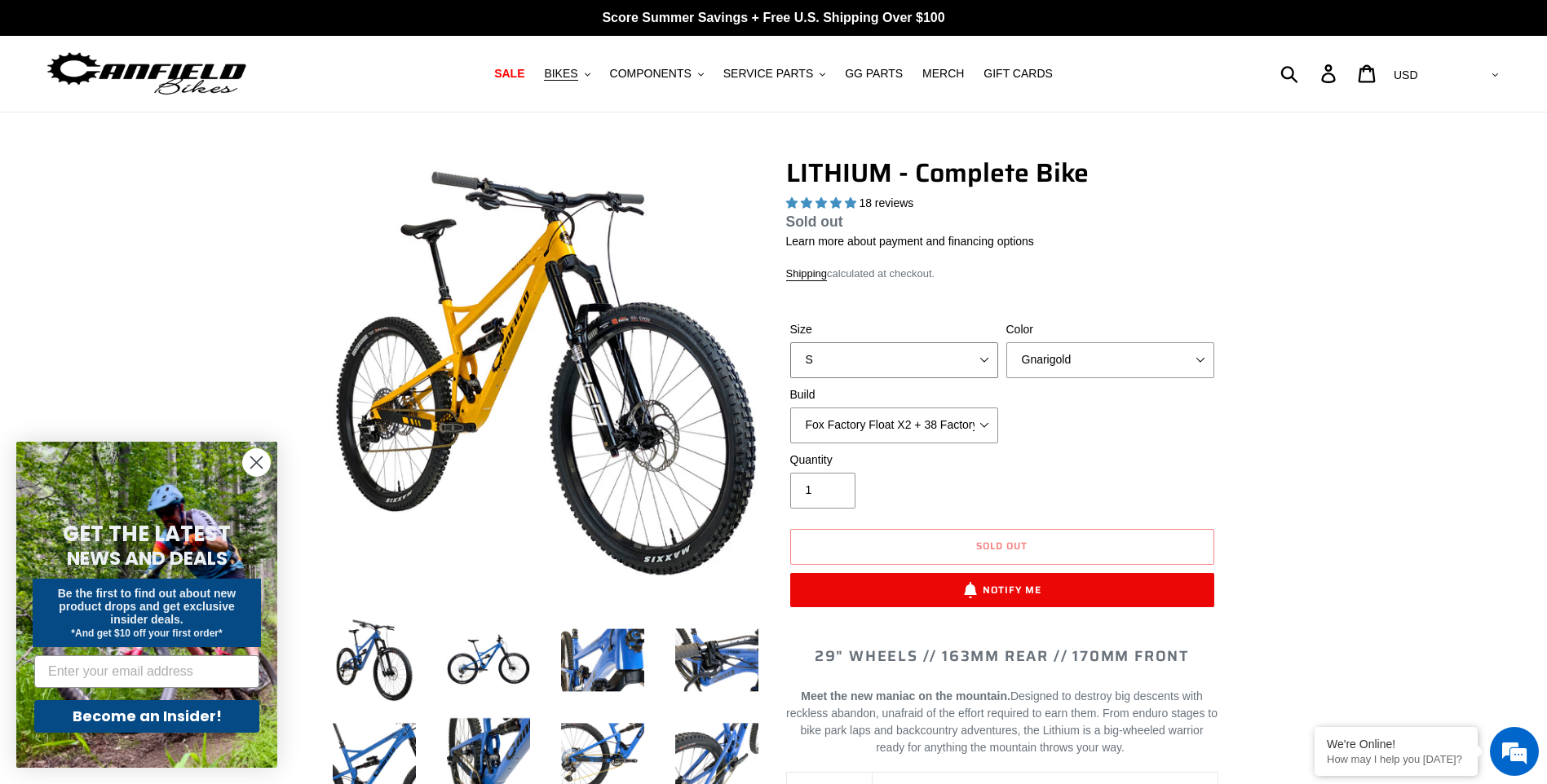
click at [945, 367] on select "S M L XL" at bounding box center [894, 360] width 208 height 36
select select "M"
click at [790, 361] on select "S M L XL" at bounding box center [894, 360] width 208 height 36
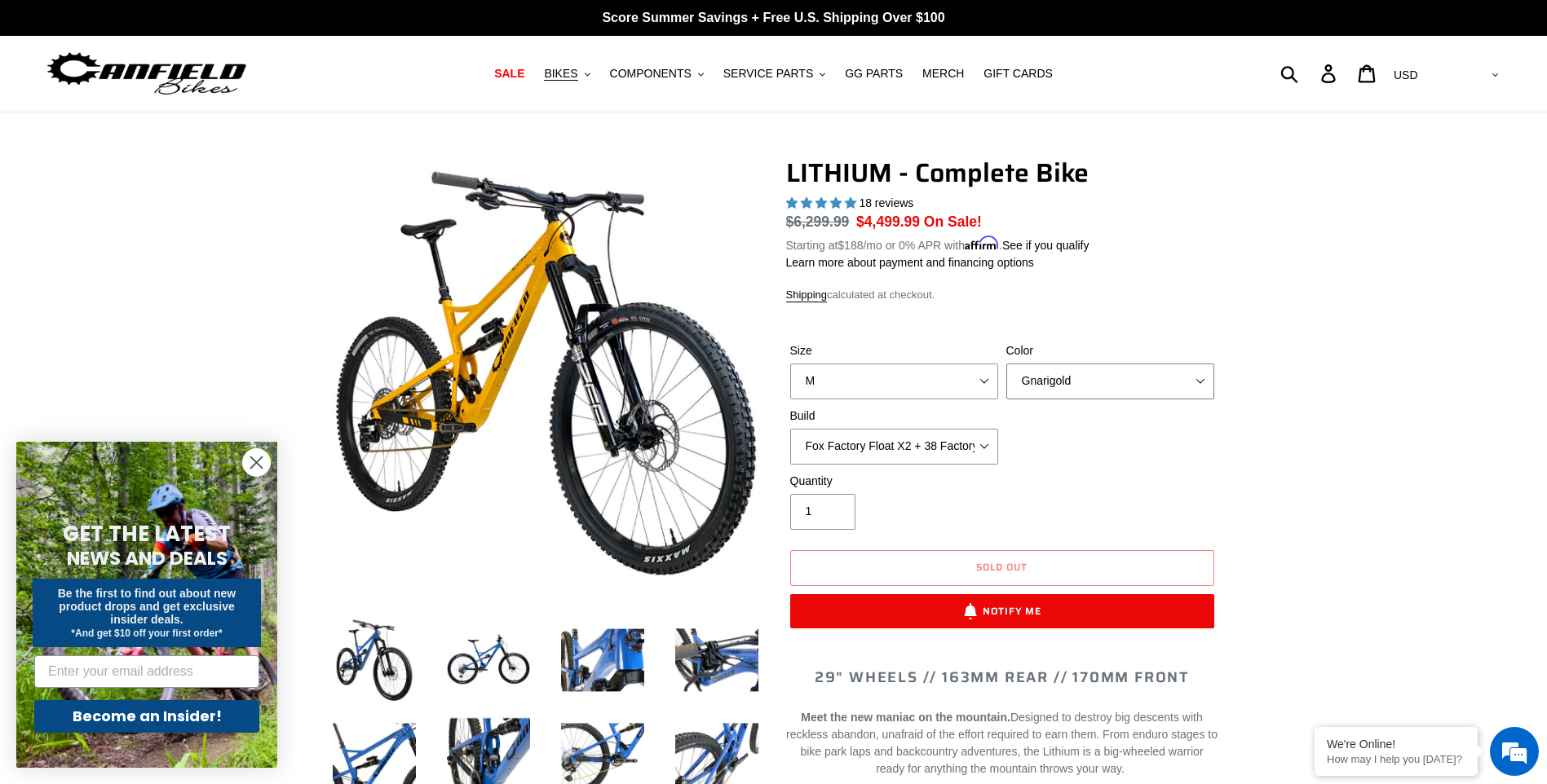
click at [1173, 388] on select "Gnarigold Blue Velvet Stealth Black" at bounding box center [1110, 381] width 208 height 36
click at [1006, 363] on select "Gnarigold Blue Velvet Stealth Black" at bounding box center [1110, 381] width 208 height 36
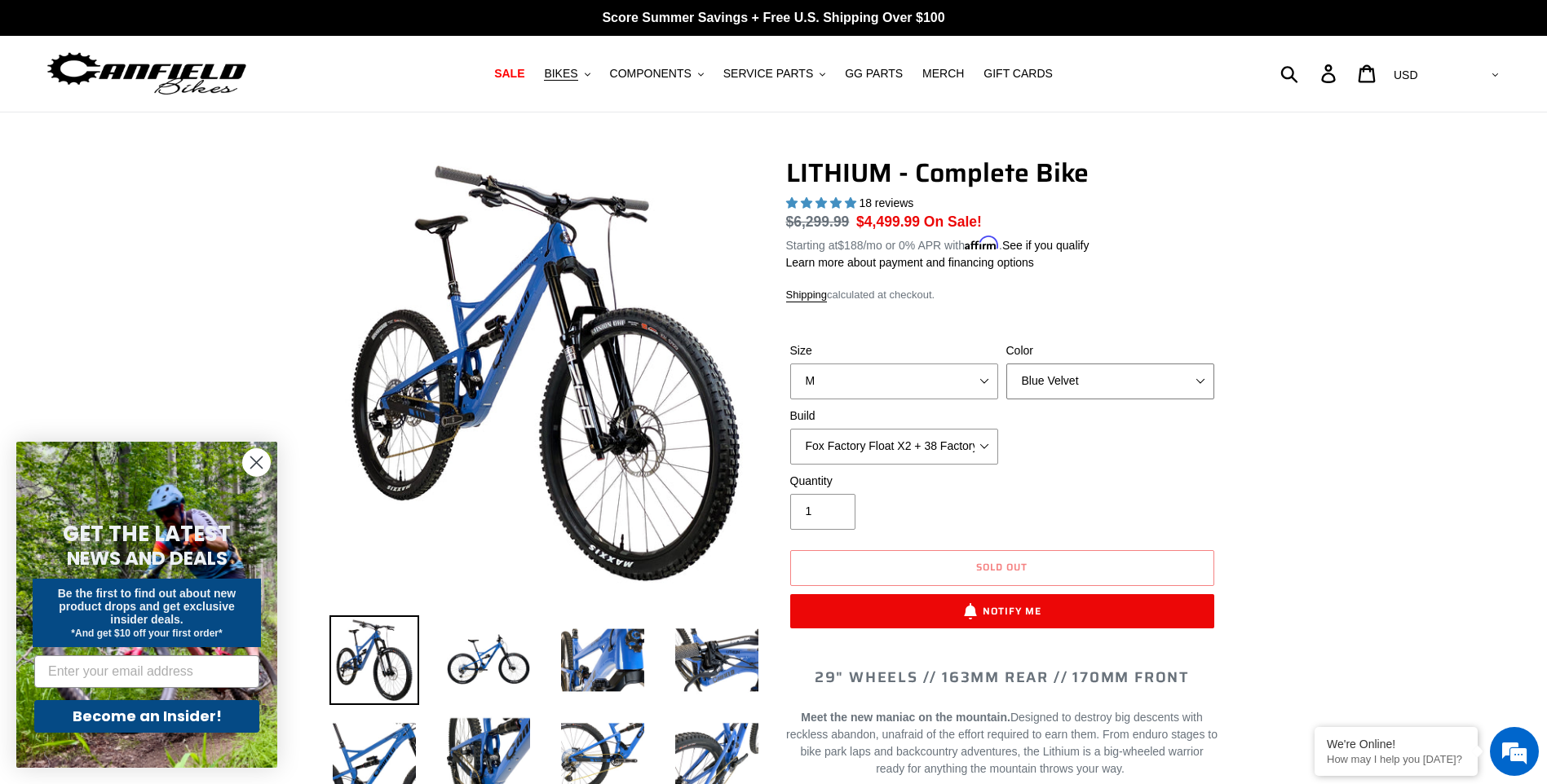
click at [1157, 379] on select "Gnarigold Blue Velvet Stealth Black" at bounding box center [1110, 381] width 208 height 36
select select "Stealth Black"
click at [1006, 363] on select "Gnarigold Blue Velvet Stealth Black" at bounding box center [1110, 381] width 208 height 36
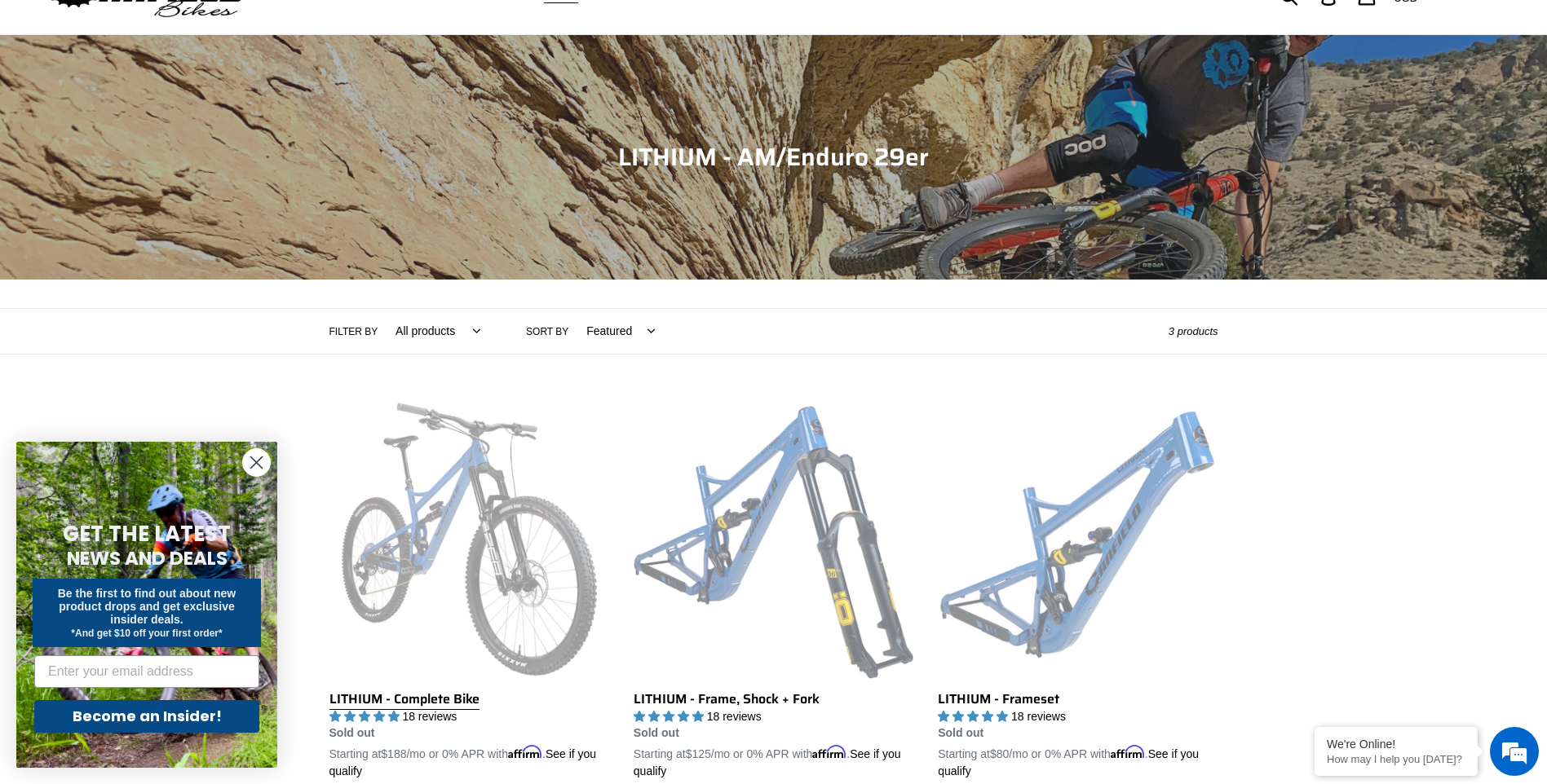
scroll to position [163, 0]
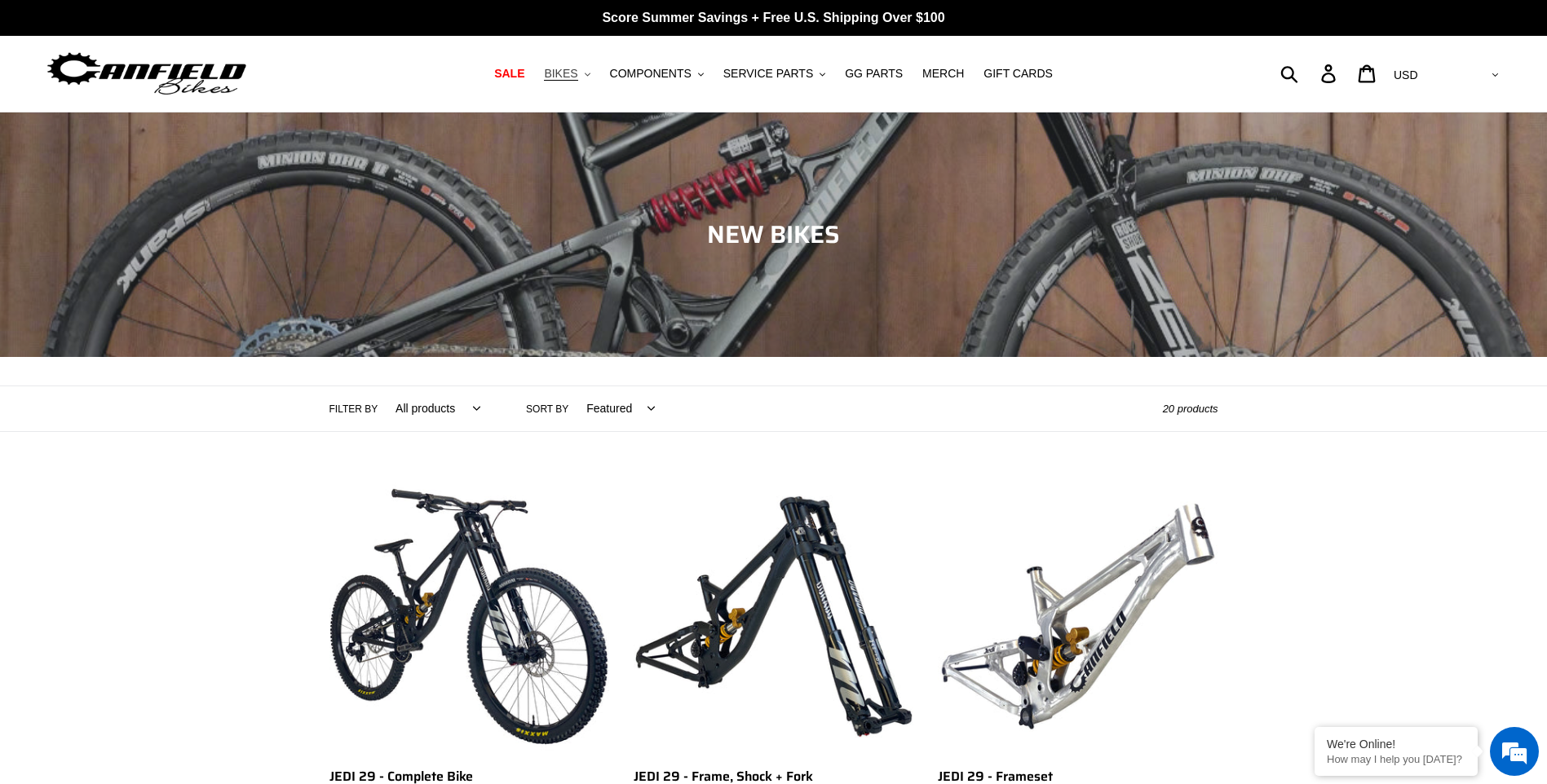
click at [577, 76] on span "BIKES" at bounding box center [560, 73] width 33 height 14
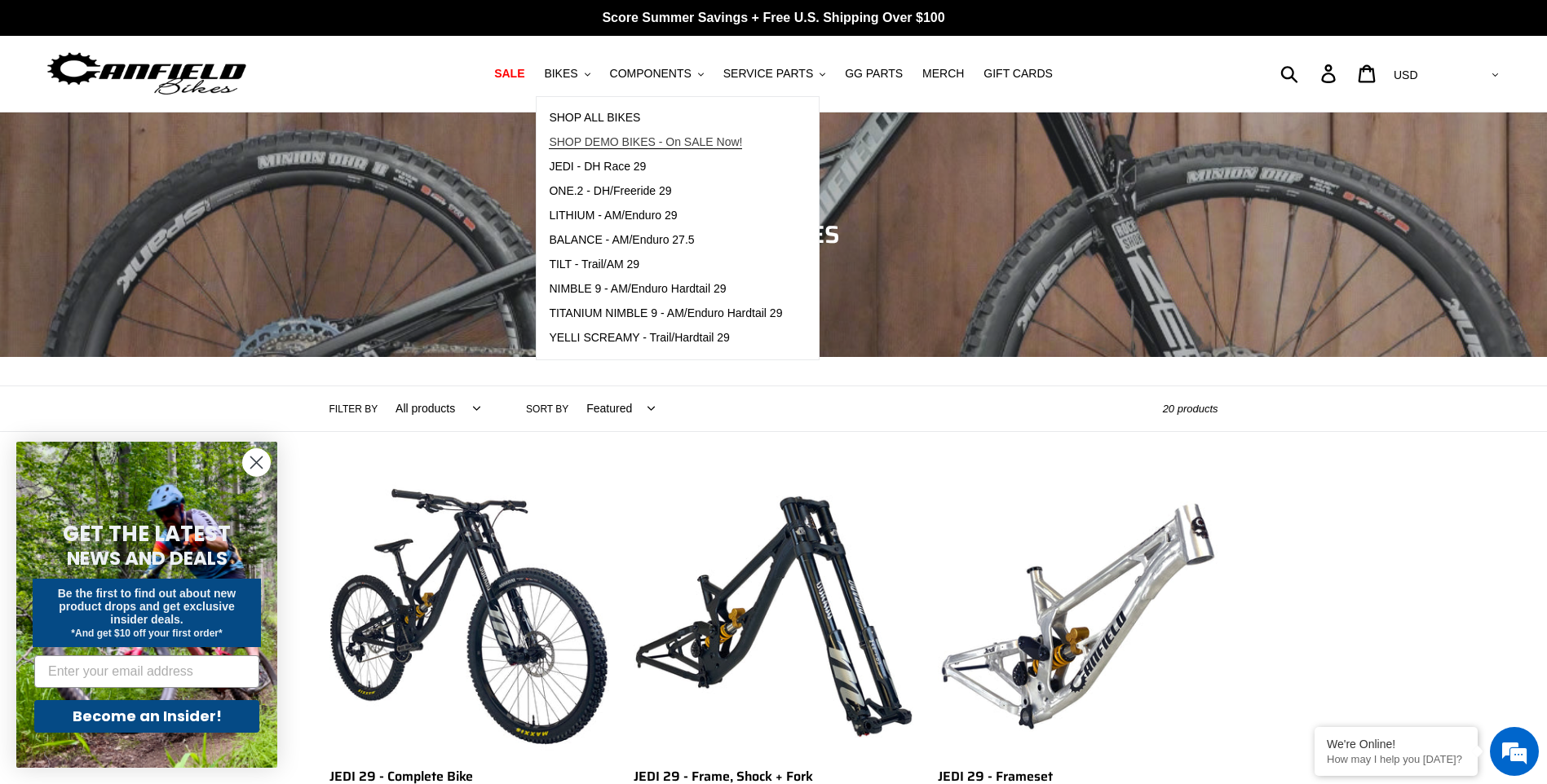
click at [647, 140] on span "SHOP DEMO BIKES - On SALE Now!" at bounding box center [646, 142] width 193 height 14
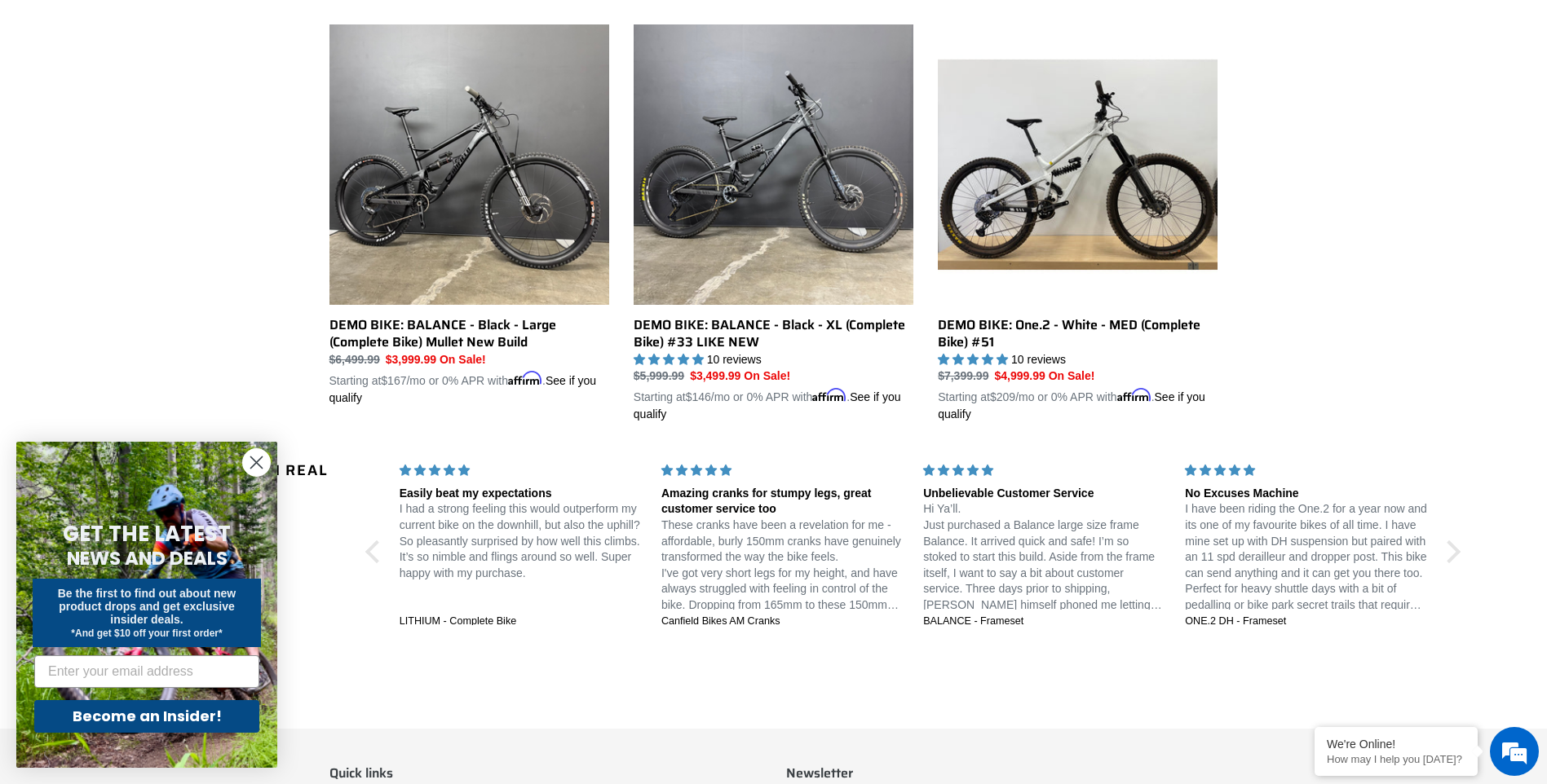
scroll to position [1304, 0]
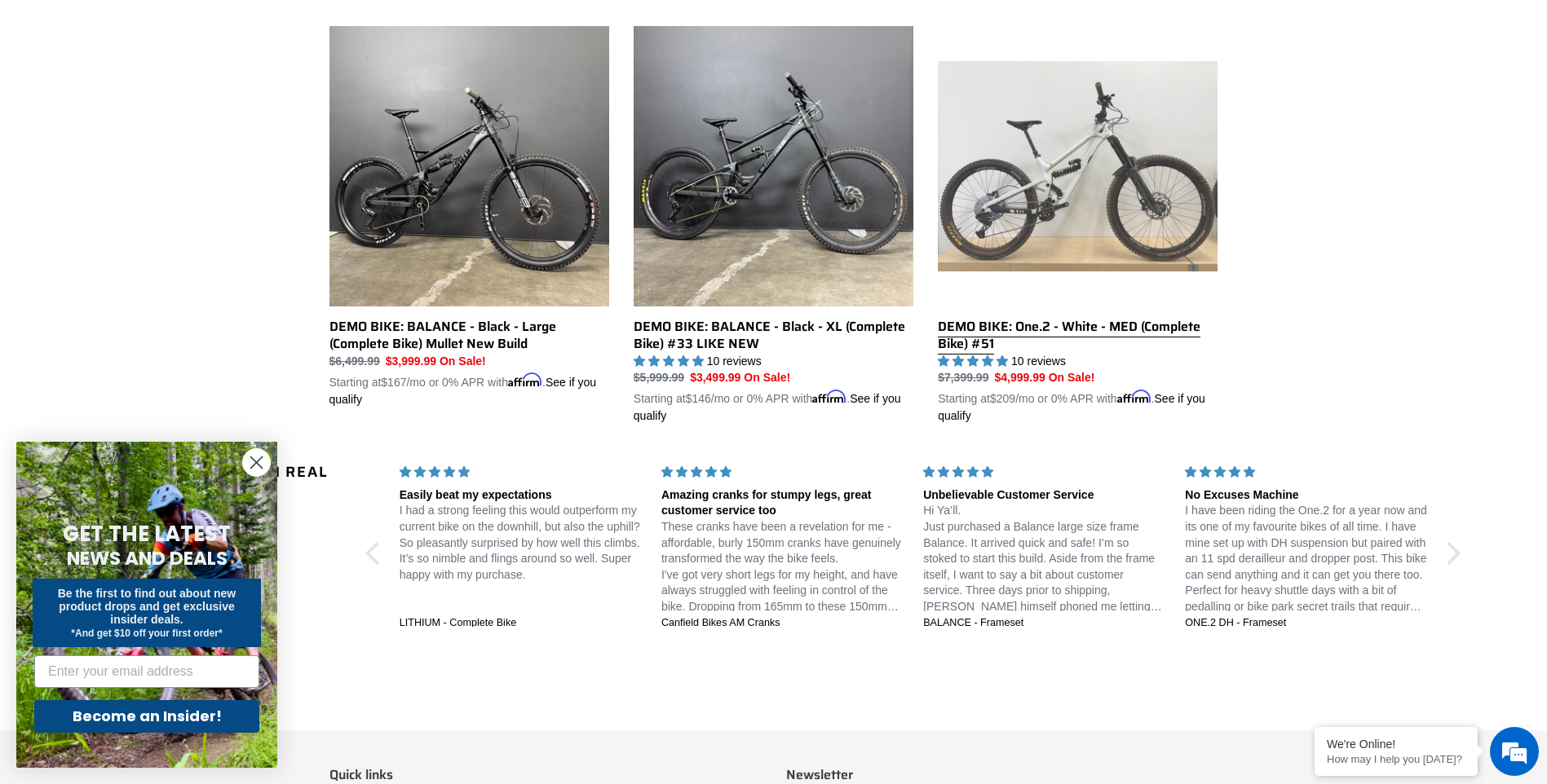
click at [1007, 330] on link "DEMO BIKE: One.2 - White - MED (Complete Bike) #51" at bounding box center [1077, 225] width 280 height 399
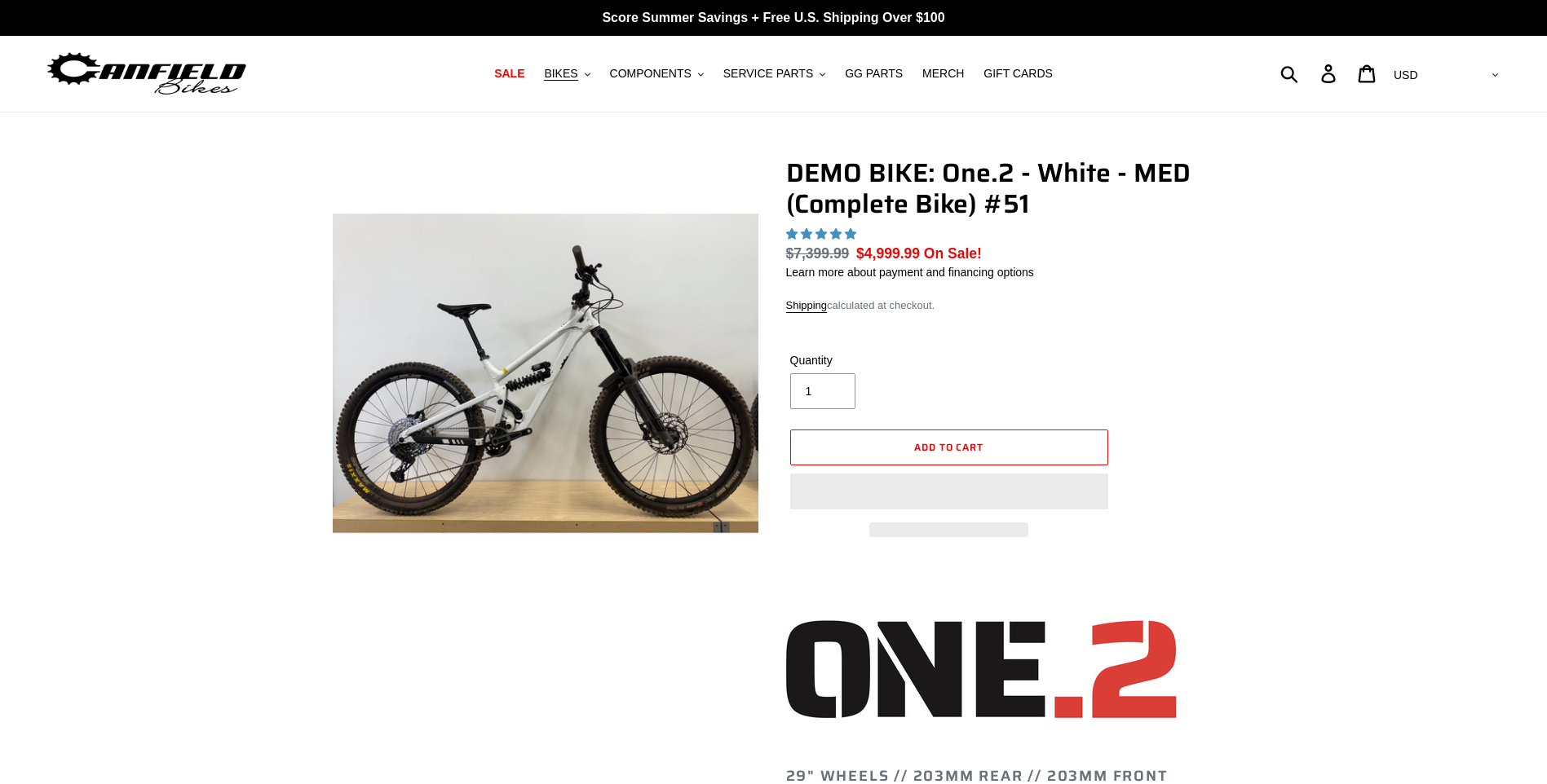
select select "highest-rating"
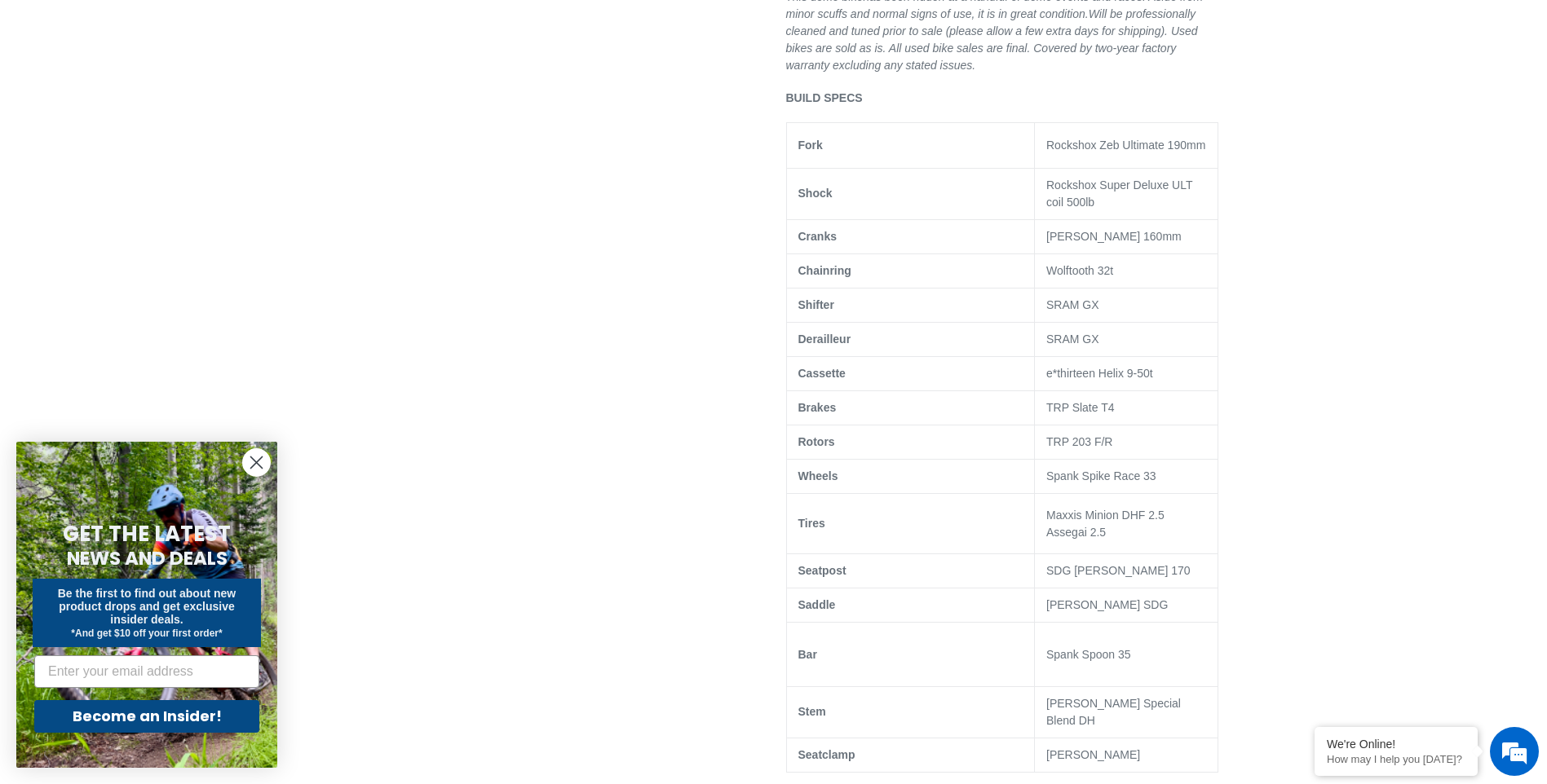
scroll to position [1142, 0]
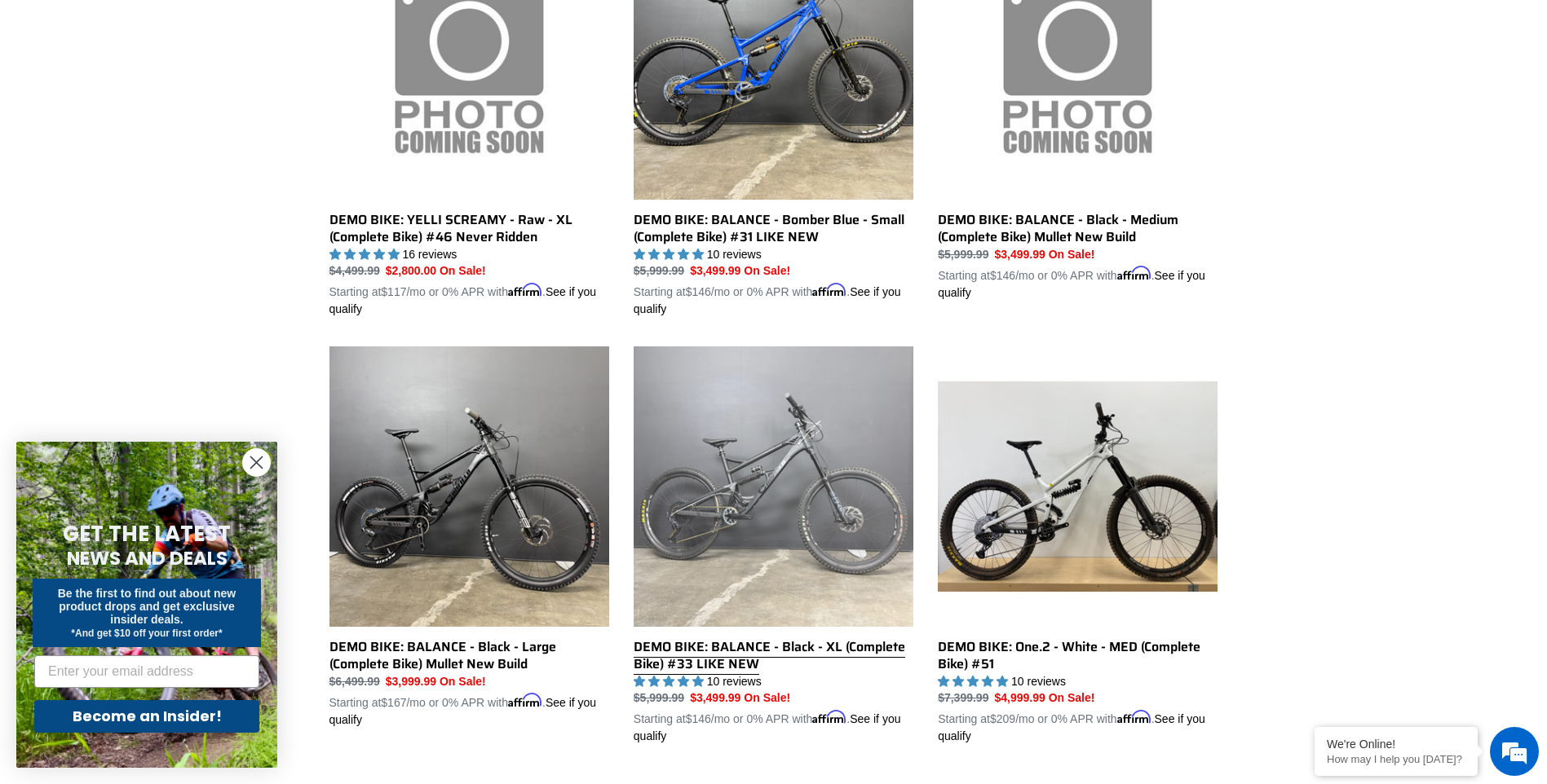
scroll to position [903, 0]
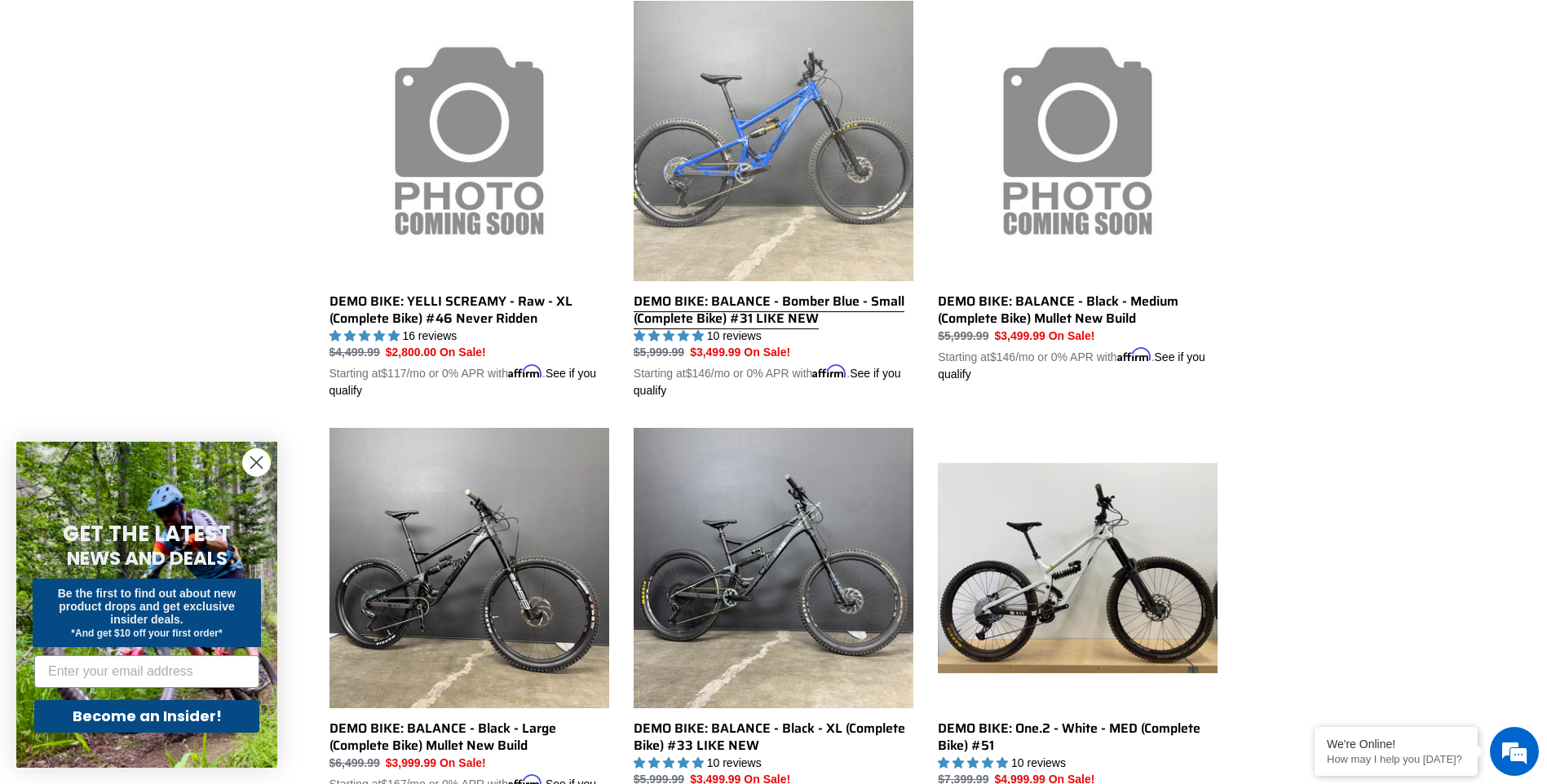
click at [762, 315] on link "DEMO BIKE: BALANCE - Bomber Blue - Small (Complete Bike) #31 LIKE NEW" at bounding box center [773, 200] width 280 height 399
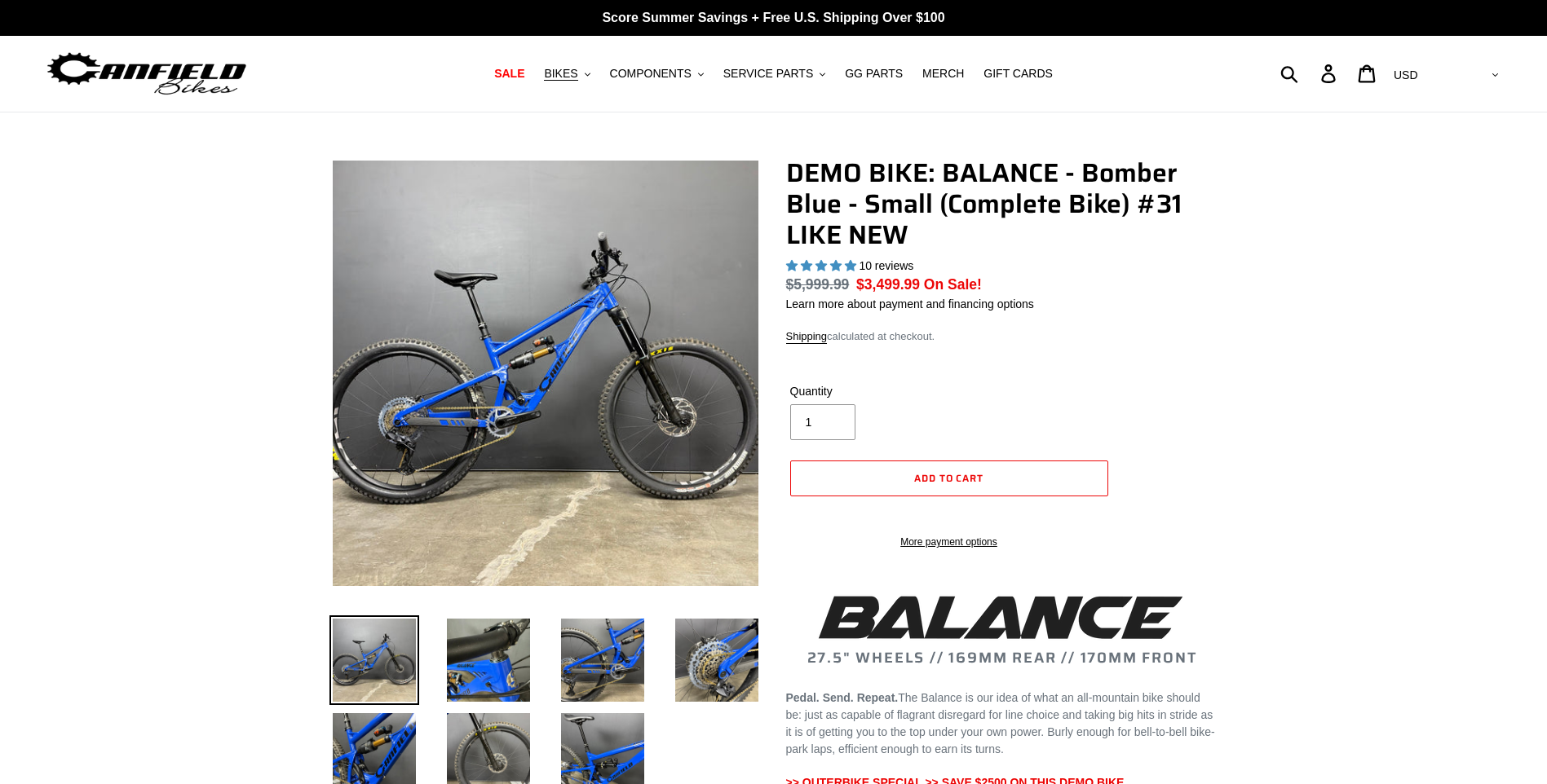
select select "highest-rating"
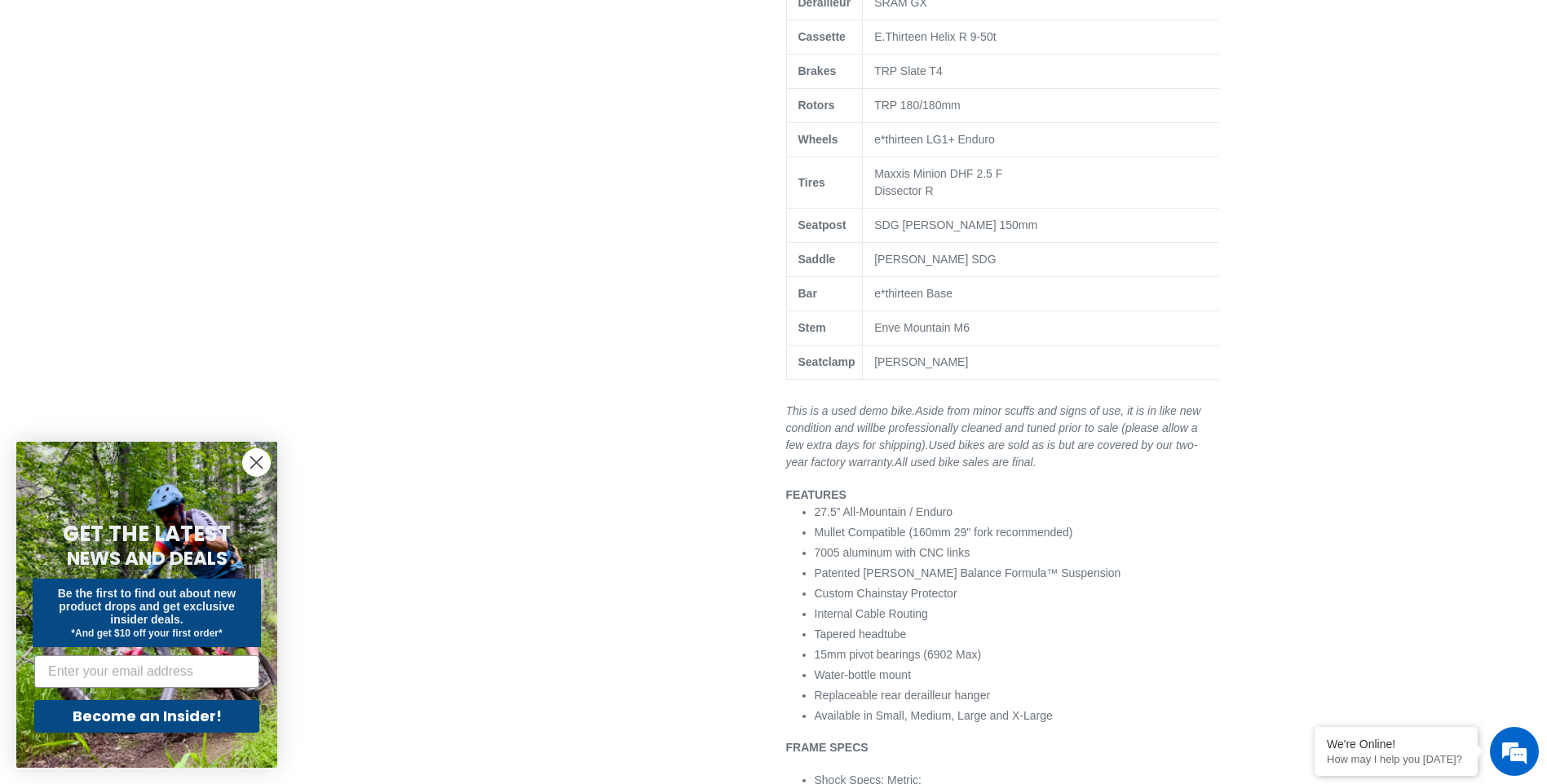
scroll to position [1142, 0]
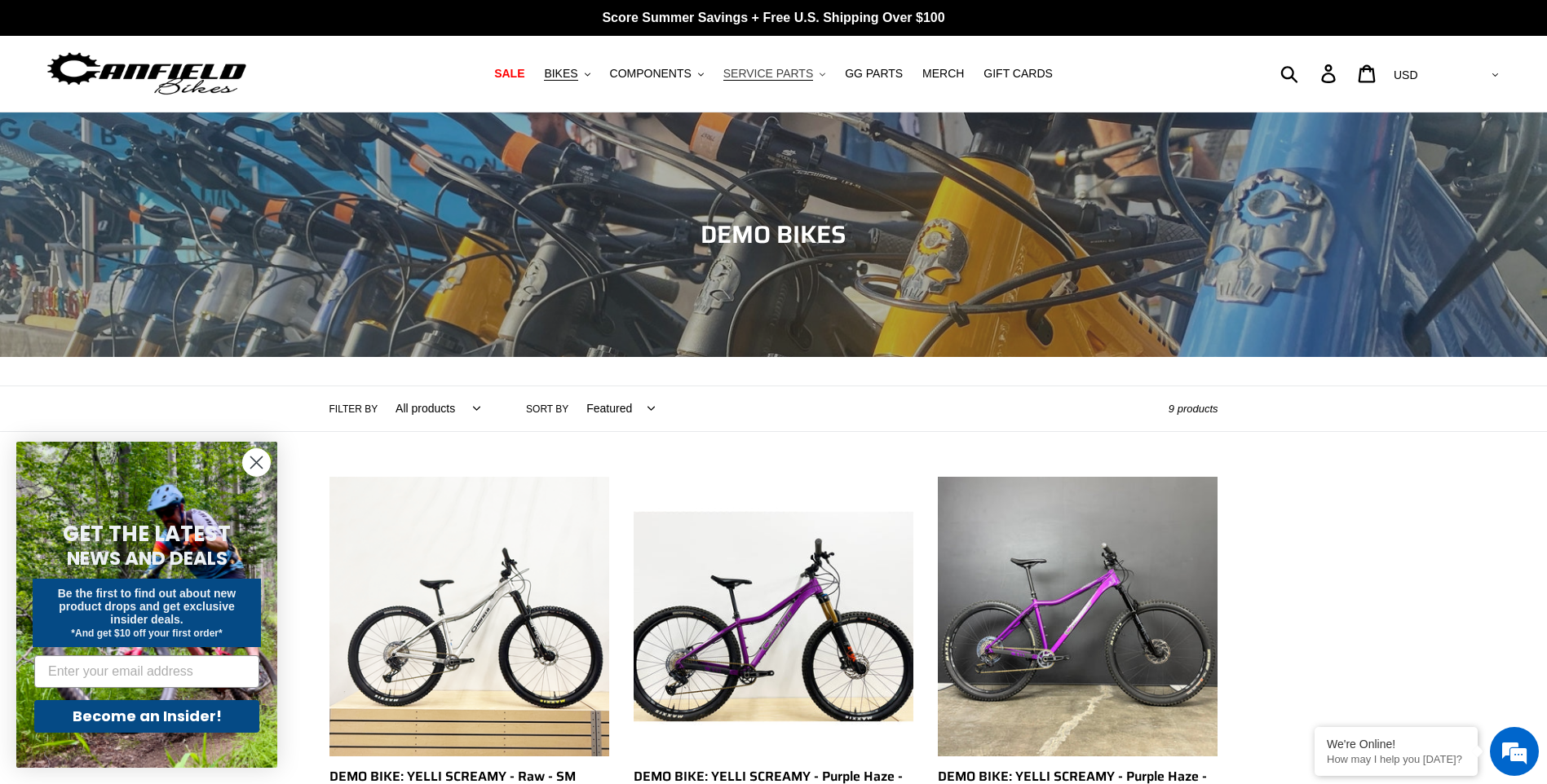
click at [783, 74] on span "SERVICE PARTS" at bounding box center [767, 73] width 90 height 14
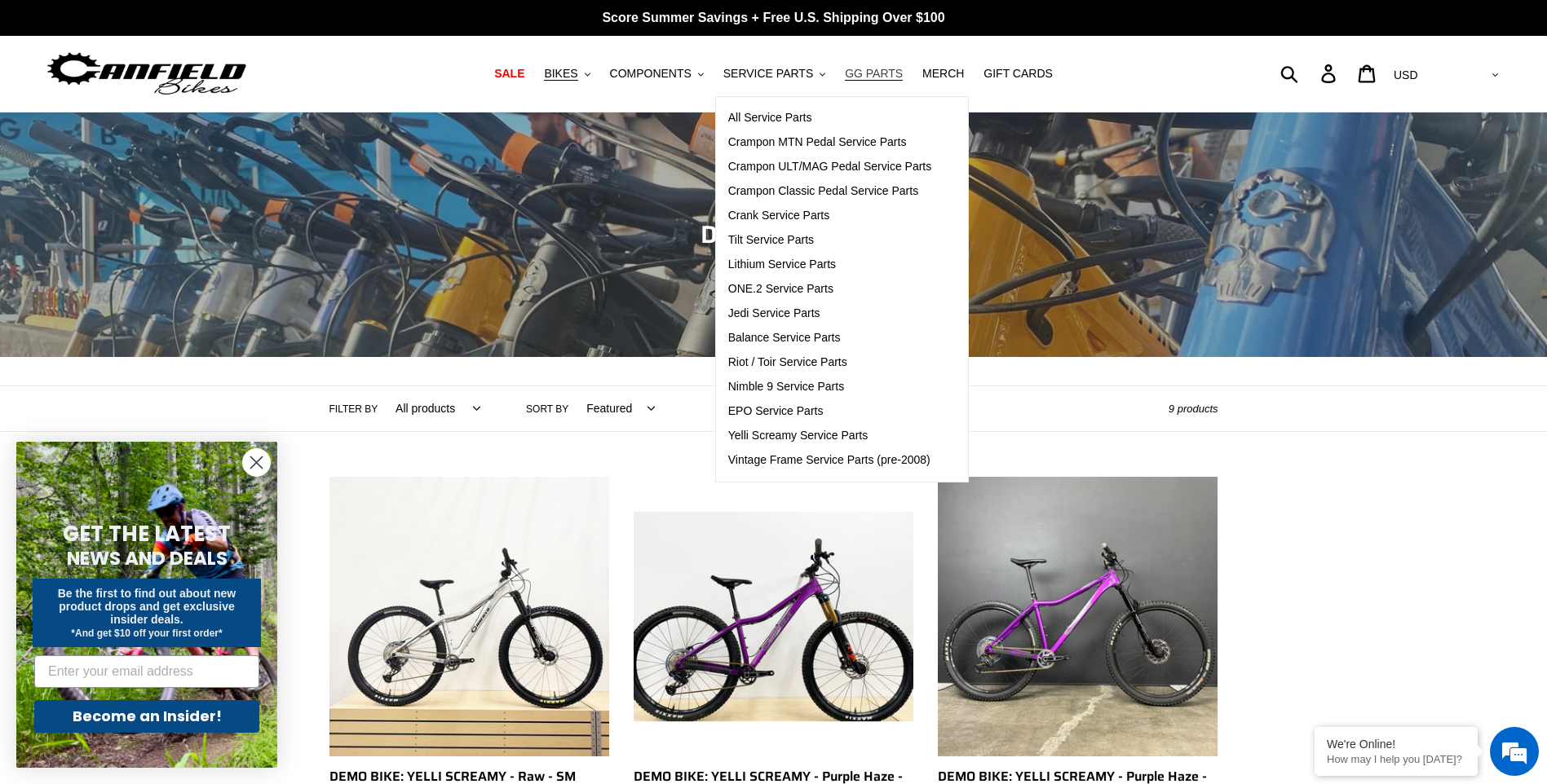
click at [873, 69] on span "GG PARTS" at bounding box center [873, 73] width 58 height 14
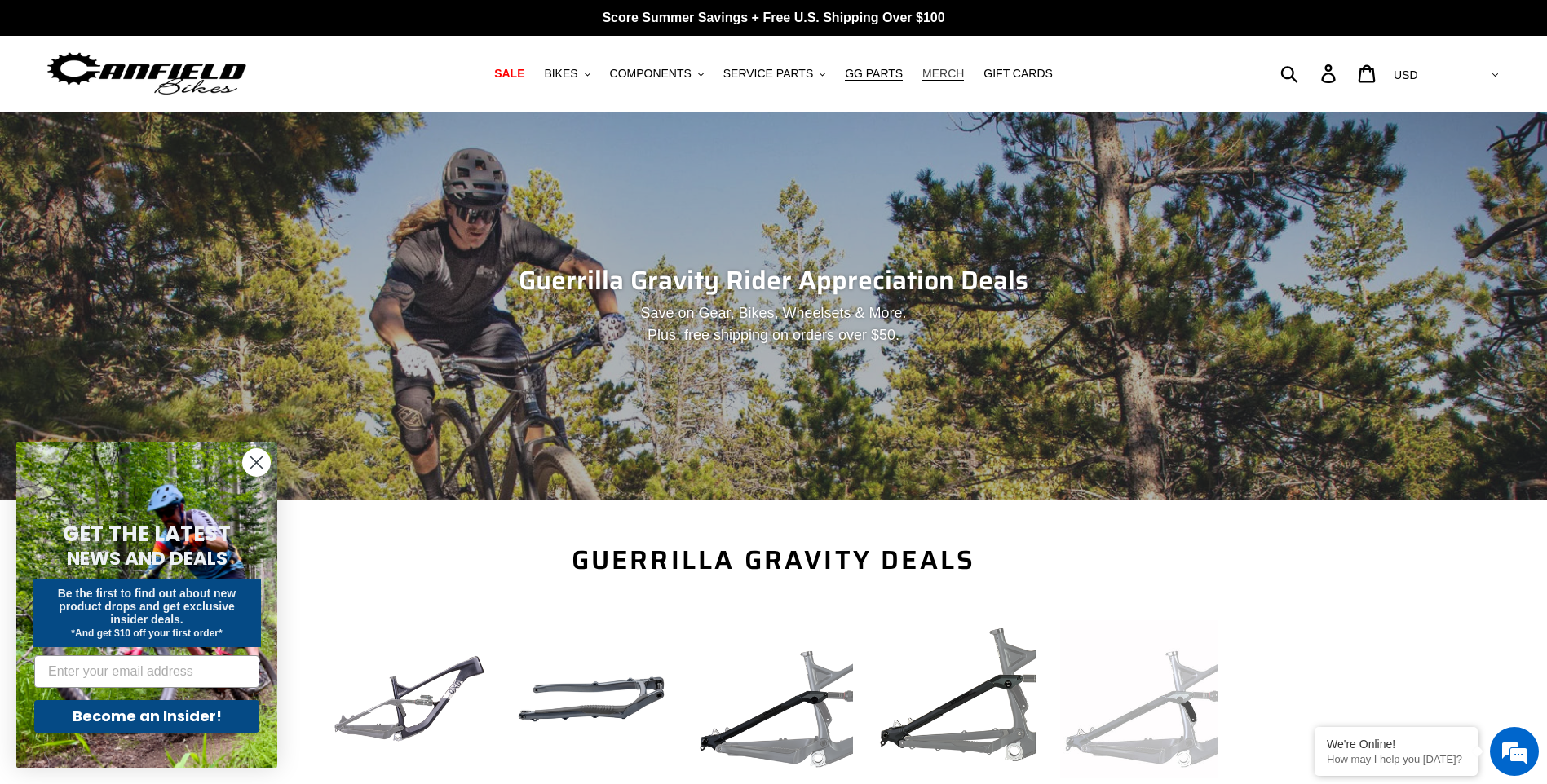
click at [936, 71] on span "MERCH" at bounding box center [943, 73] width 42 height 14
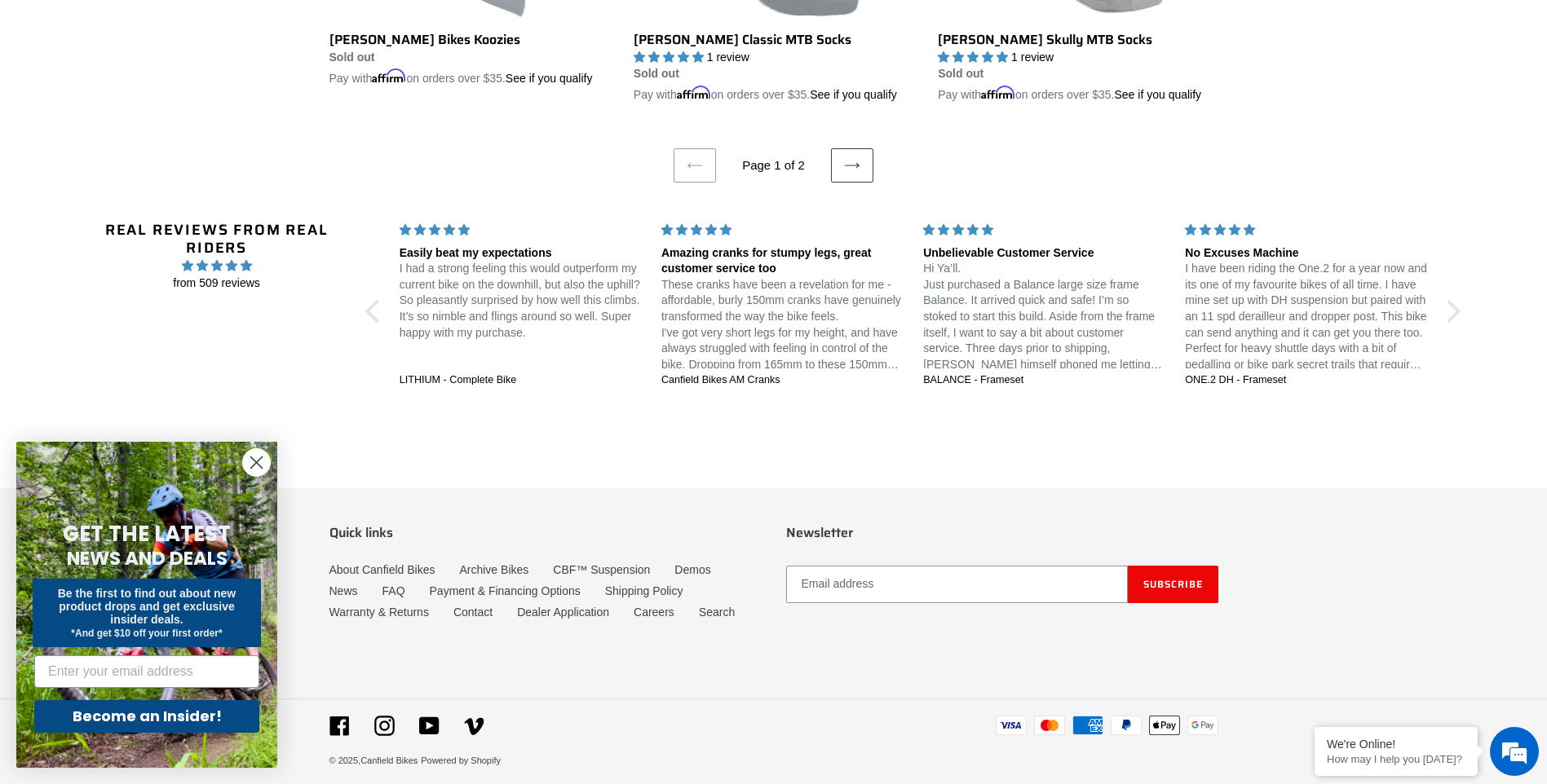
scroll to position [3560, 0]
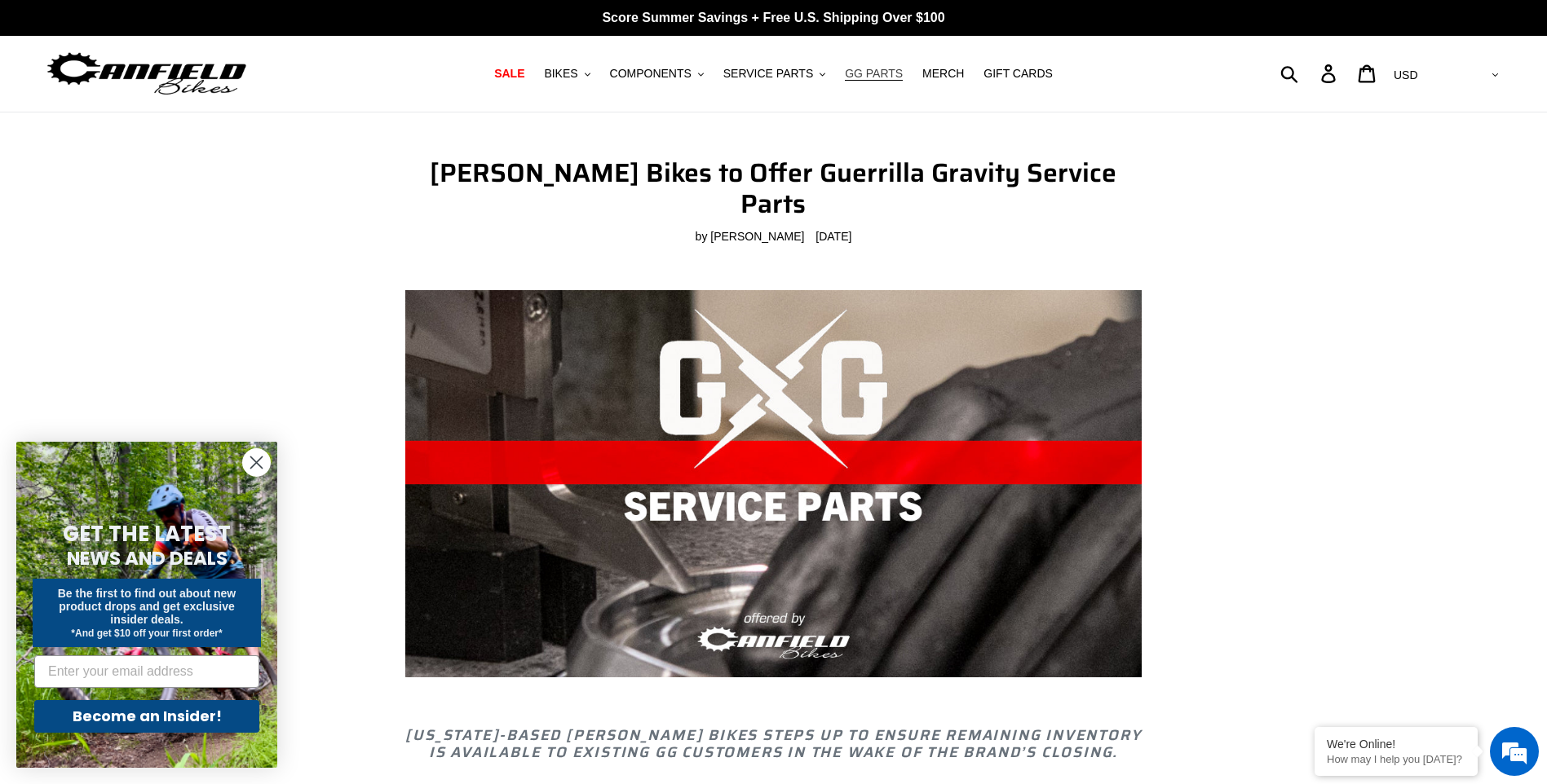
click at [860, 74] on span "GG PARTS" at bounding box center [873, 73] width 58 height 14
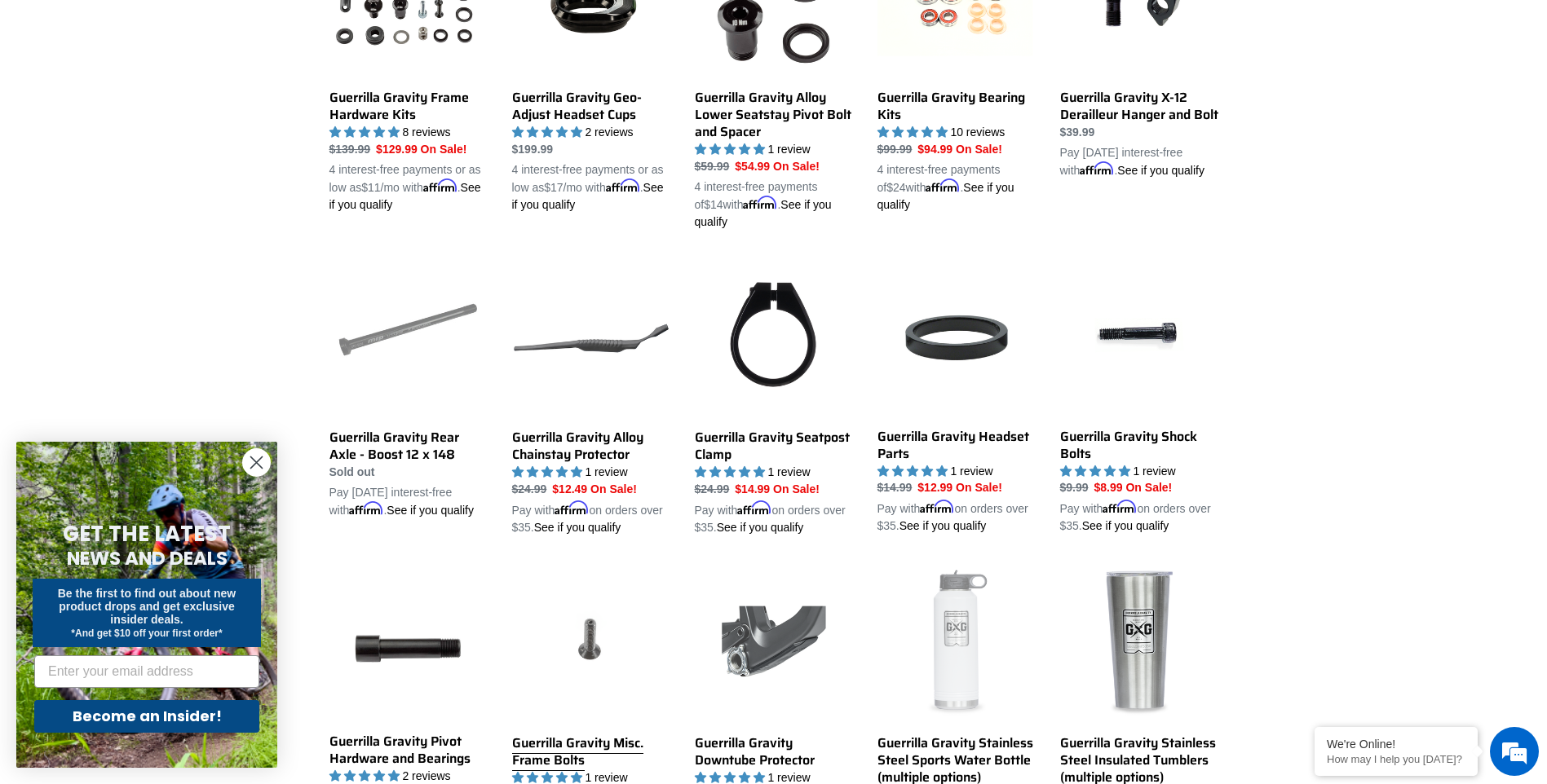
scroll to position [1060, 0]
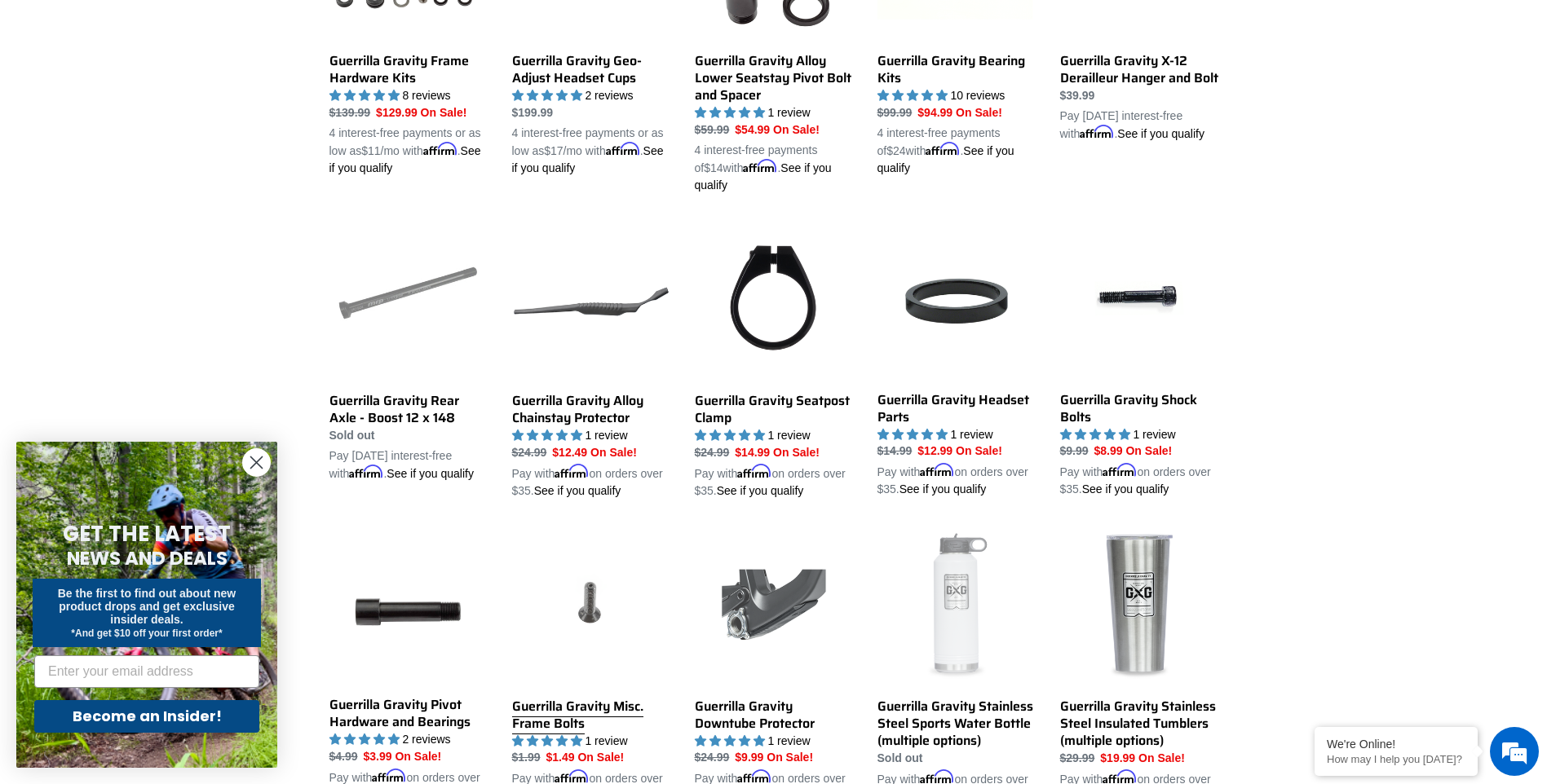
click at [583, 691] on link "Guerrilla Gravity Misc. Frame Bolts" at bounding box center [591, 667] width 158 height 277
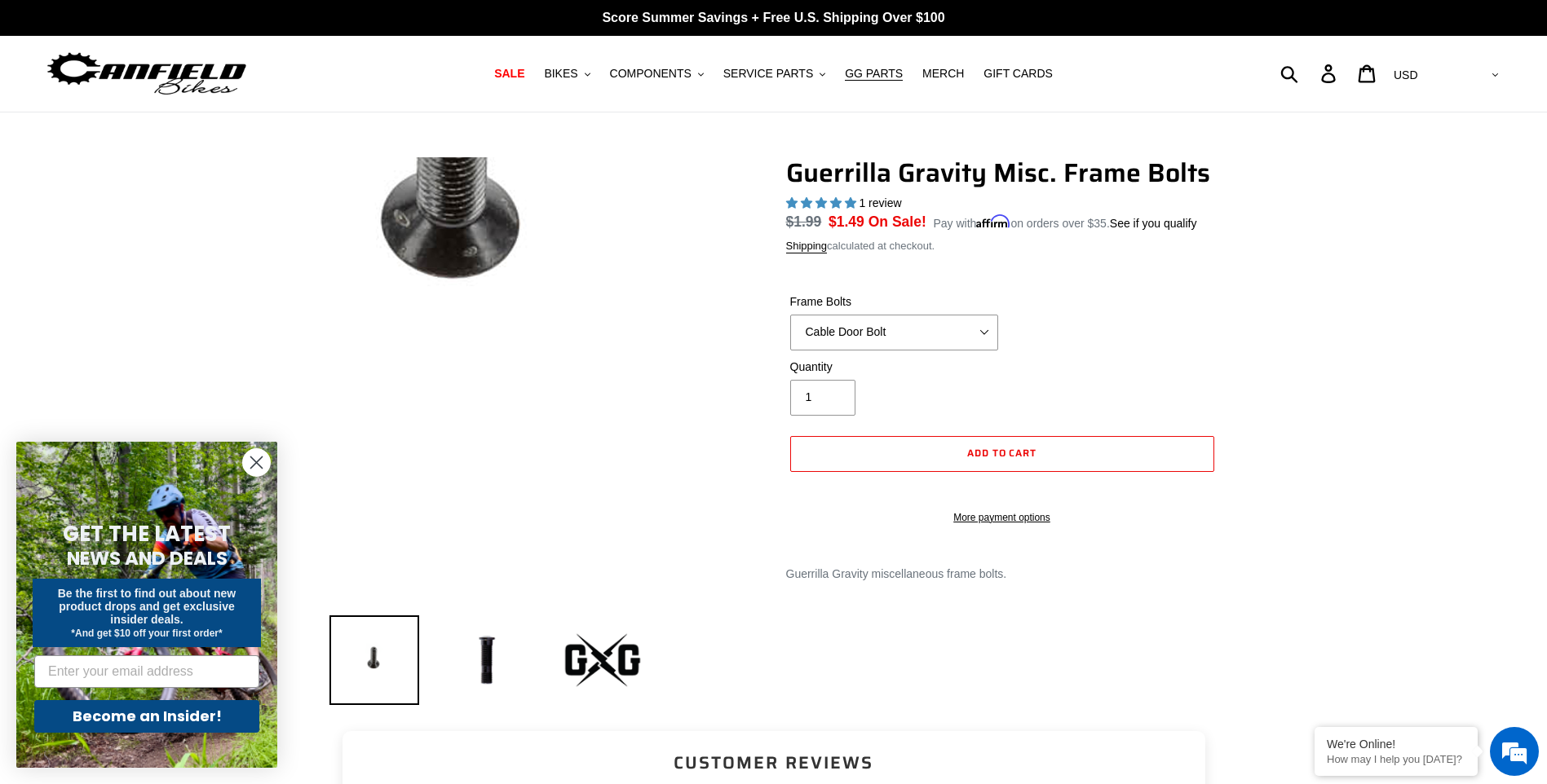
select select "highest-rating"
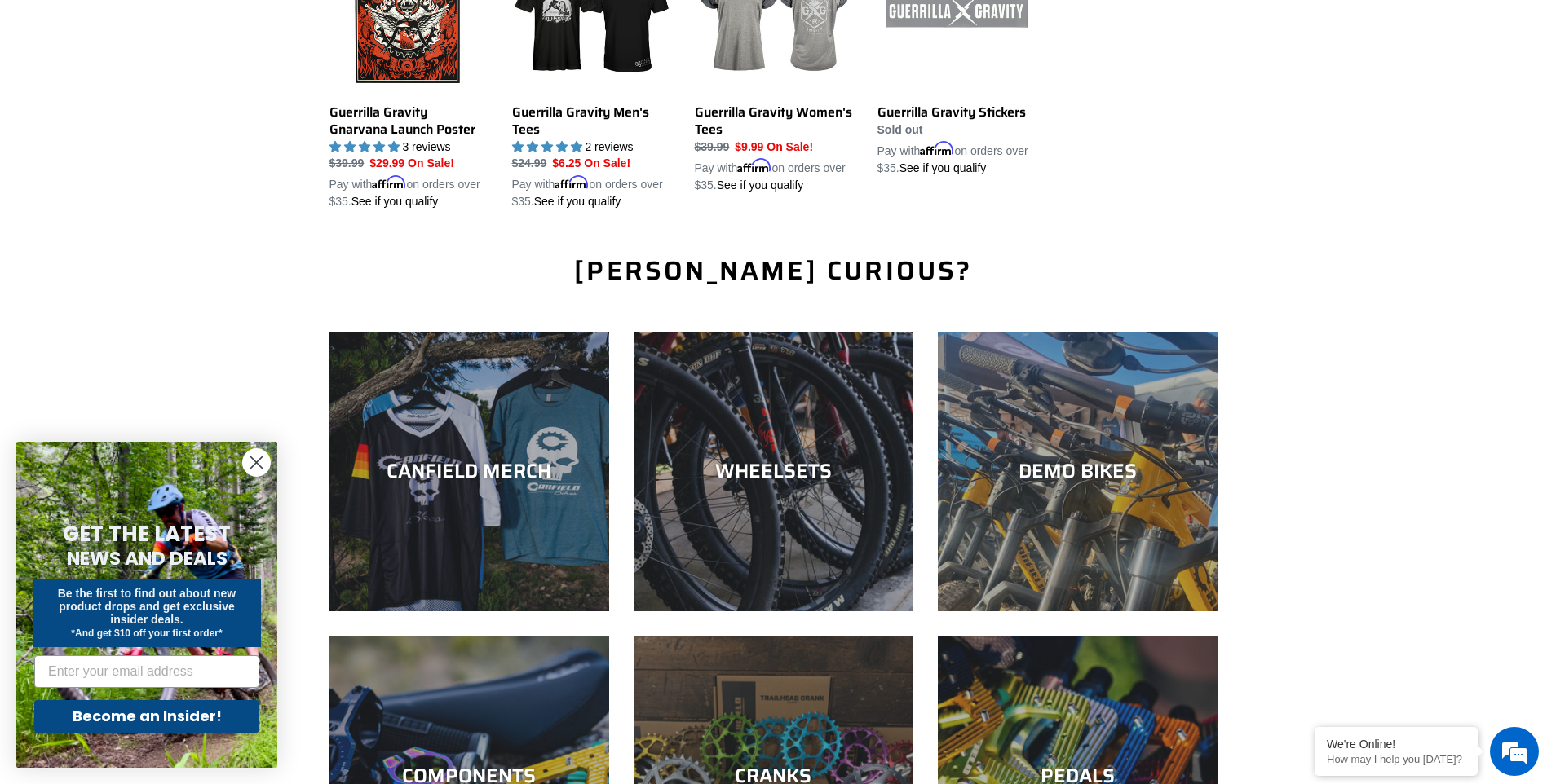
scroll to position [2120, 0]
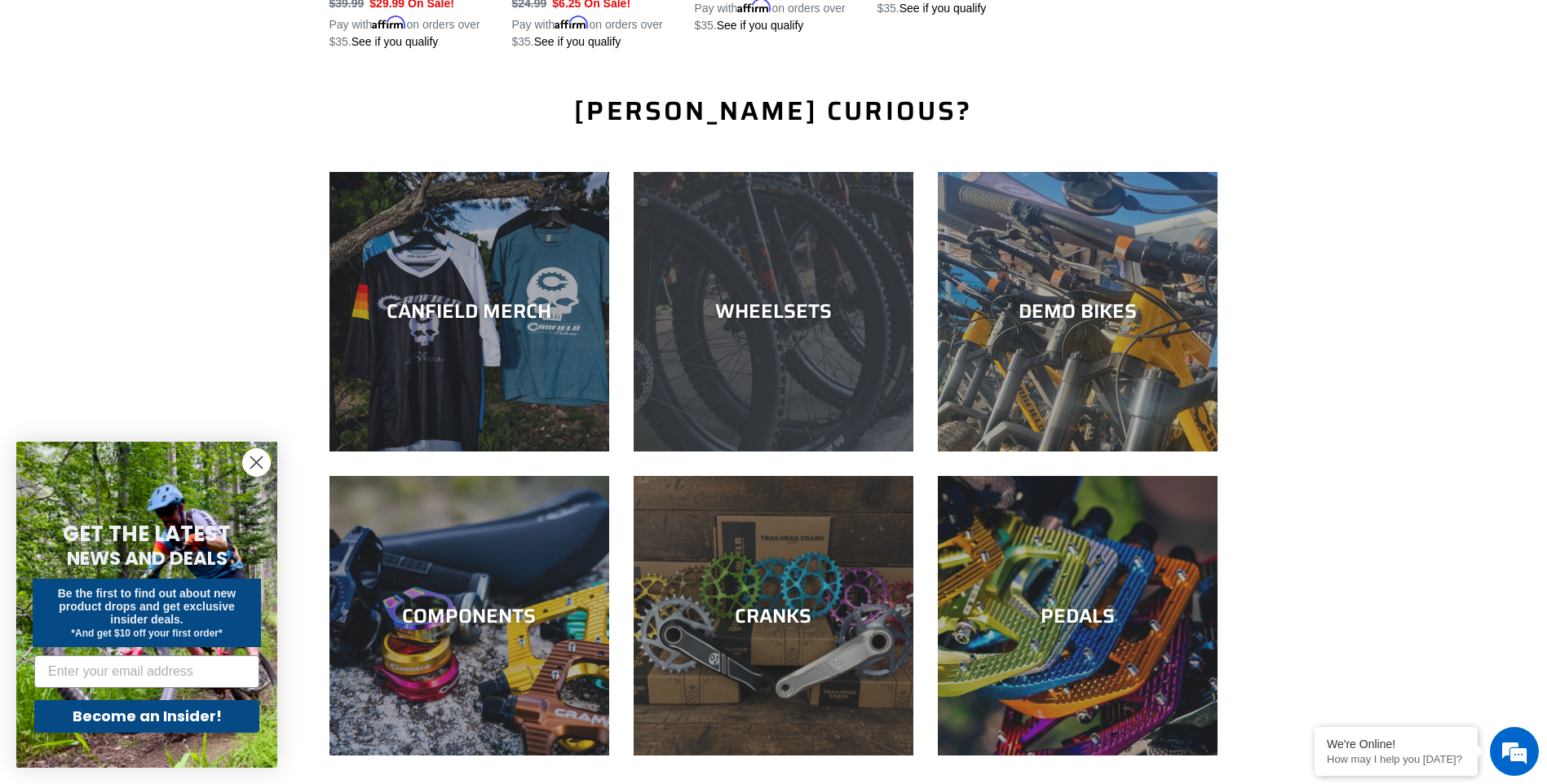
click at [841, 451] on div "WHEELSETS" at bounding box center [773, 451] width 280 height 0
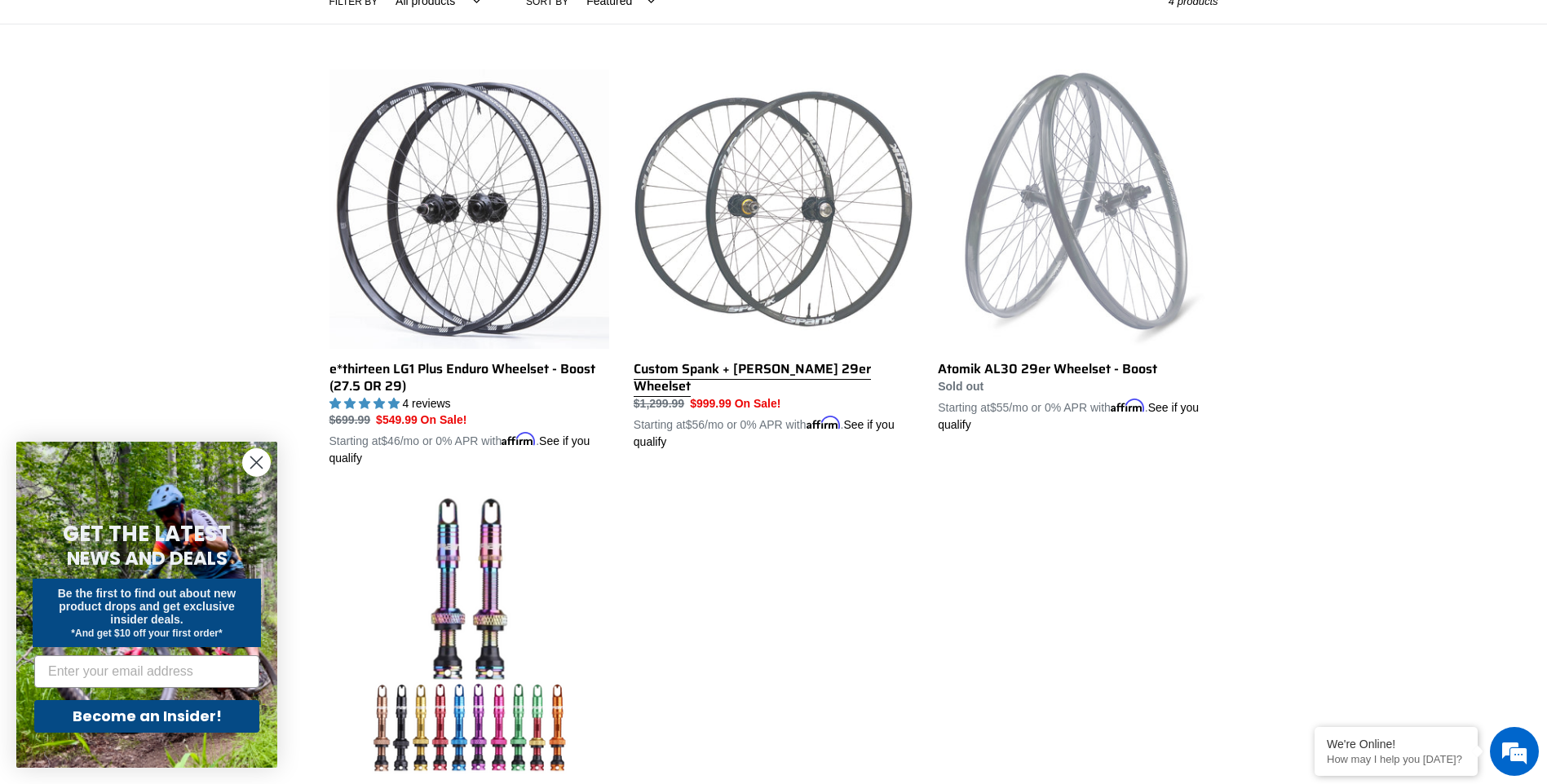
click at [797, 296] on link "Custom Spank + Hadley DH 29er Wheelset" at bounding box center [773, 260] width 280 height 382
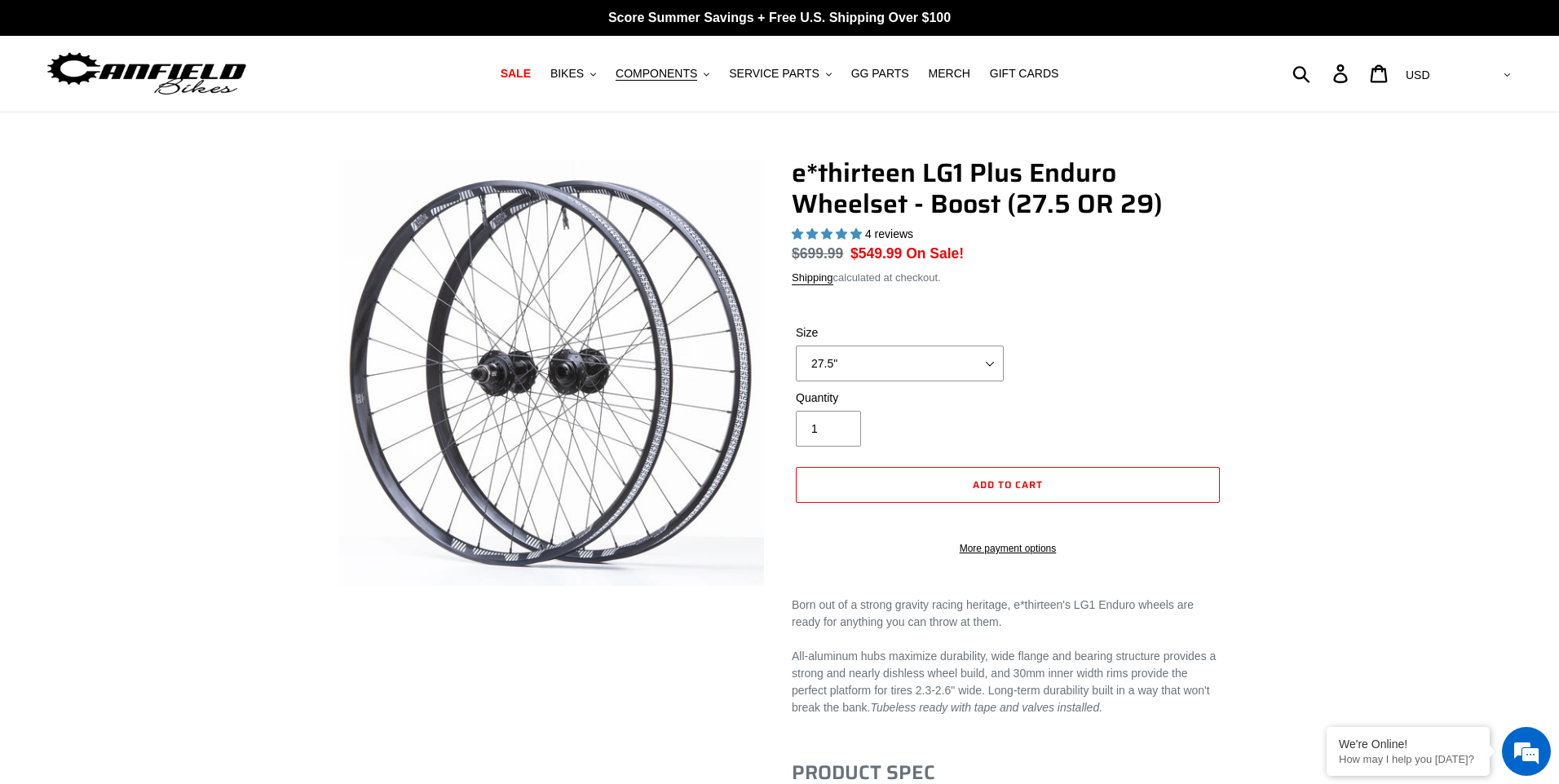
select select "highest-rating"
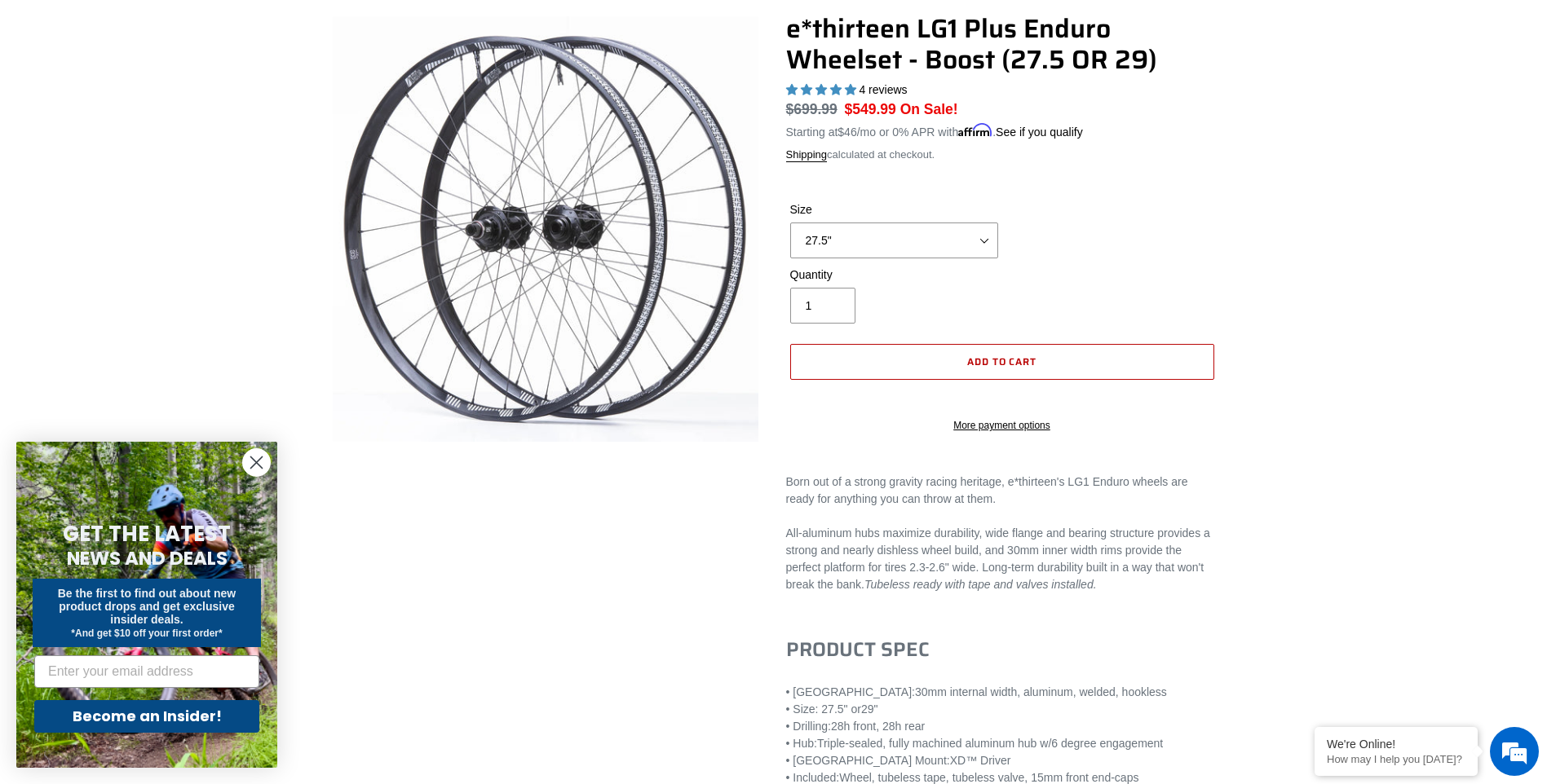
scroll to position [163, 0]
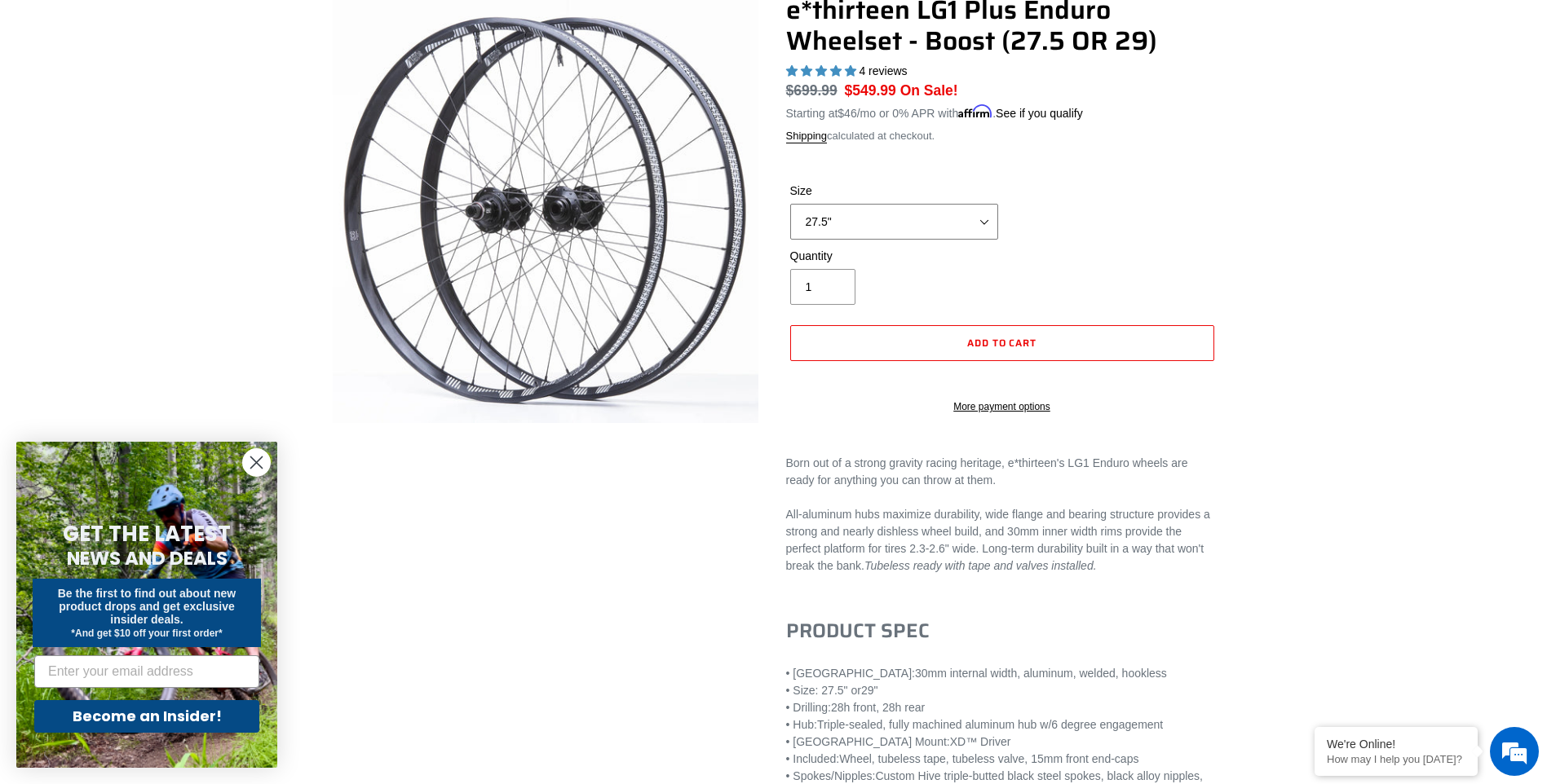
click at [962, 225] on select "27.5" 29"" at bounding box center [894, 221] width 208 height 36
select select "29""
click at [790, 203] on select "27.5" 29"" at bounding box center [894, 221] width 208 height 36
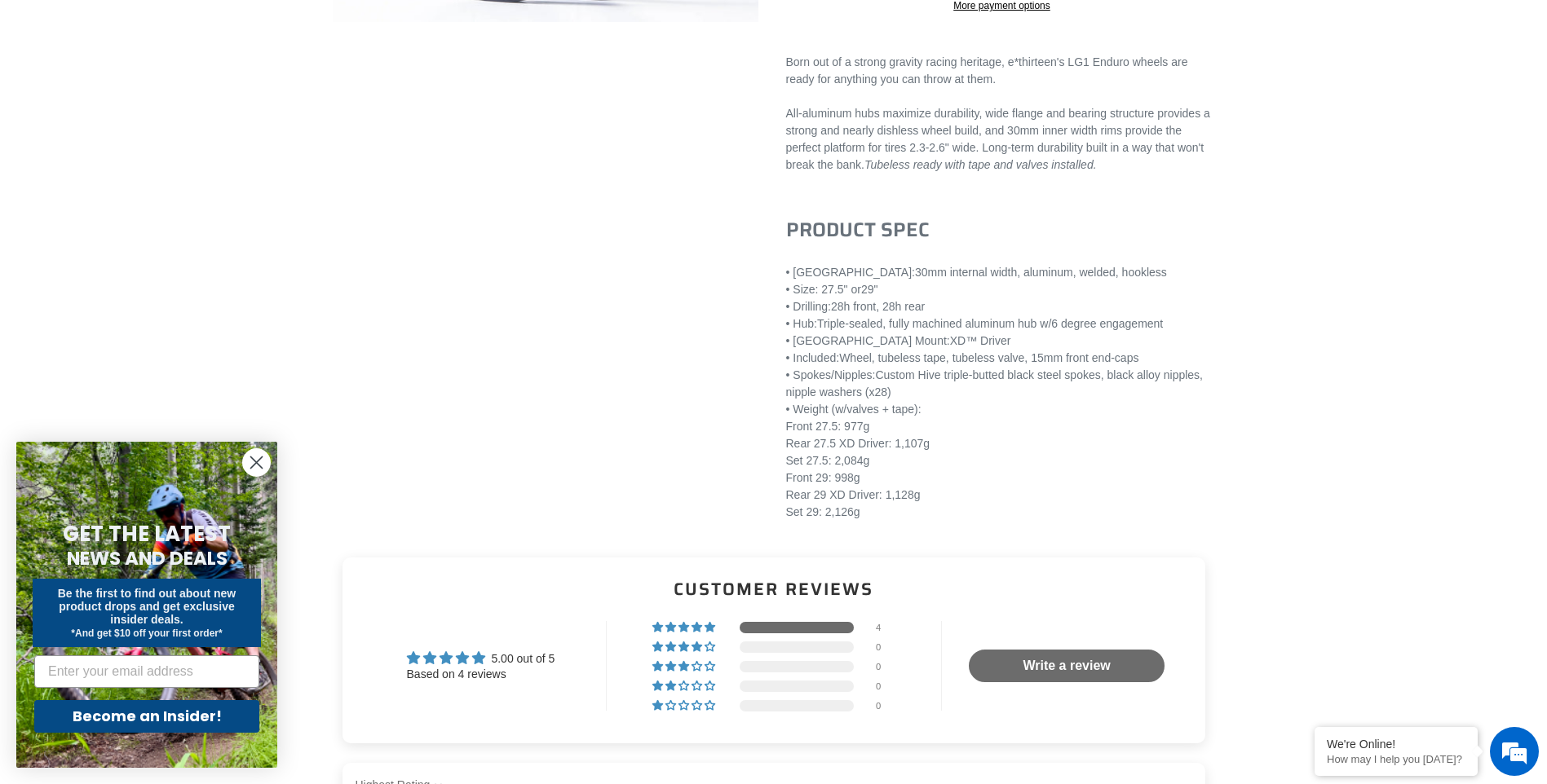
scroll to position [570, 0]
